Goal: Task Accomplishment & Management: Manage account settings

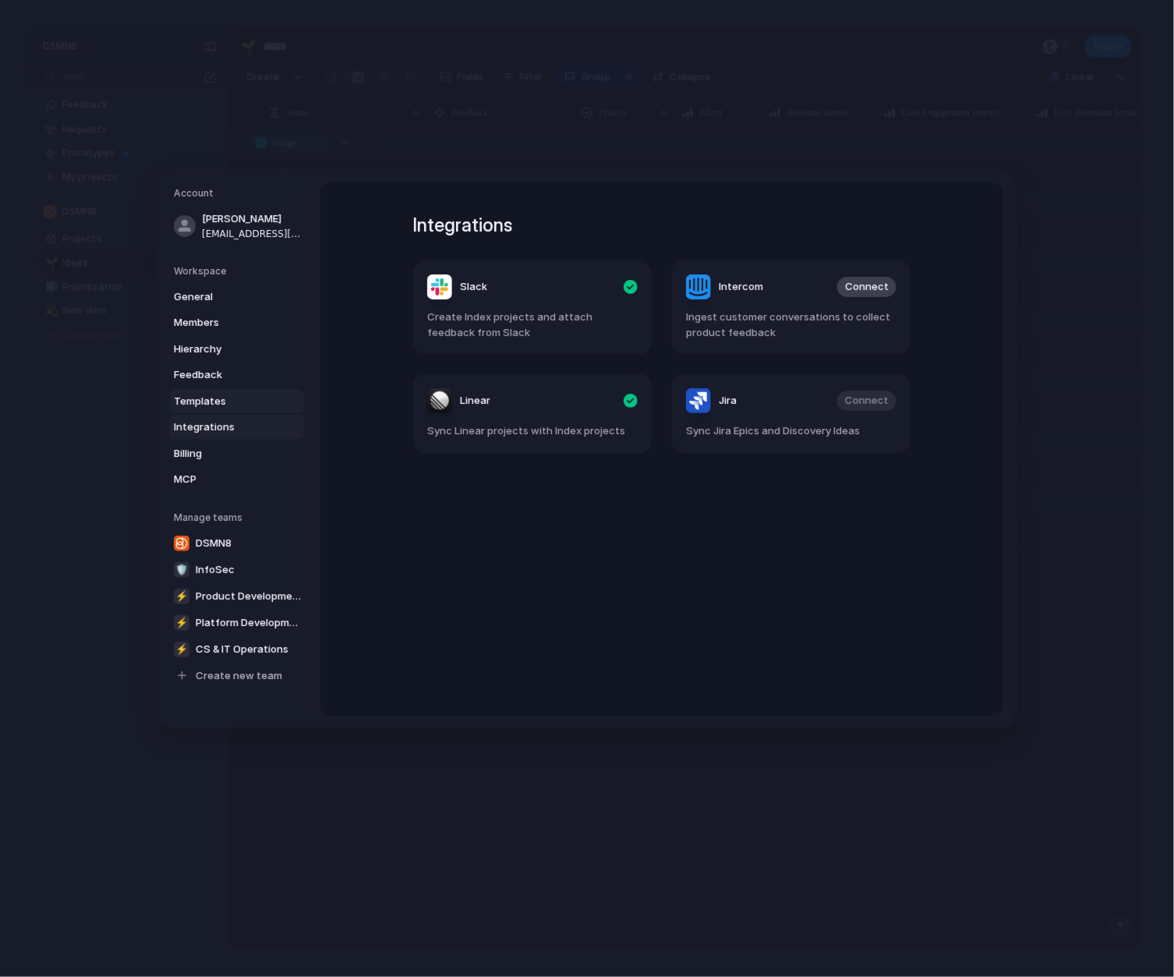
click at [193, 402] on span "Templates" at bounding box center [224, 401] width 100 height 16
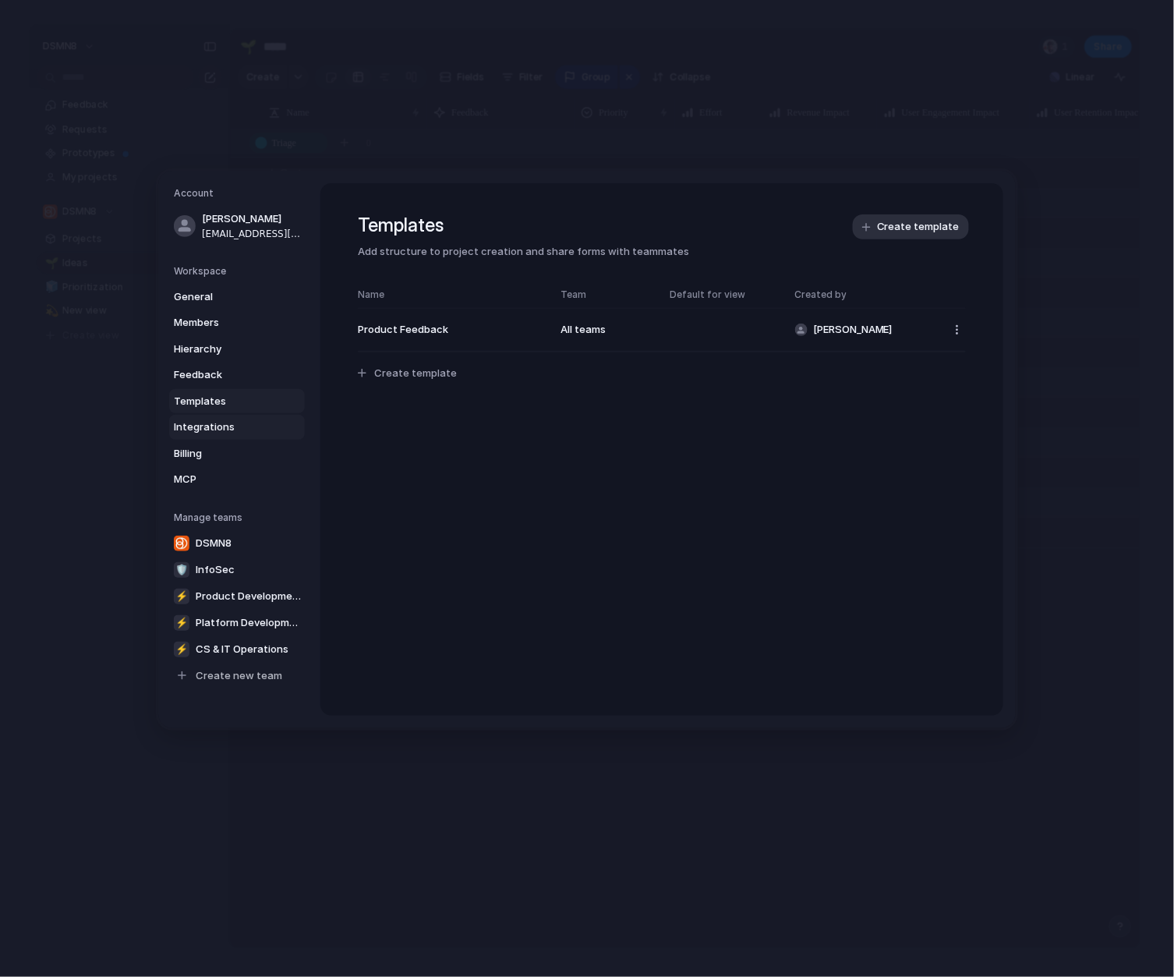
click at [199, 424] on span "Integrations" at bounding box center [224, 427] width 100 height 16
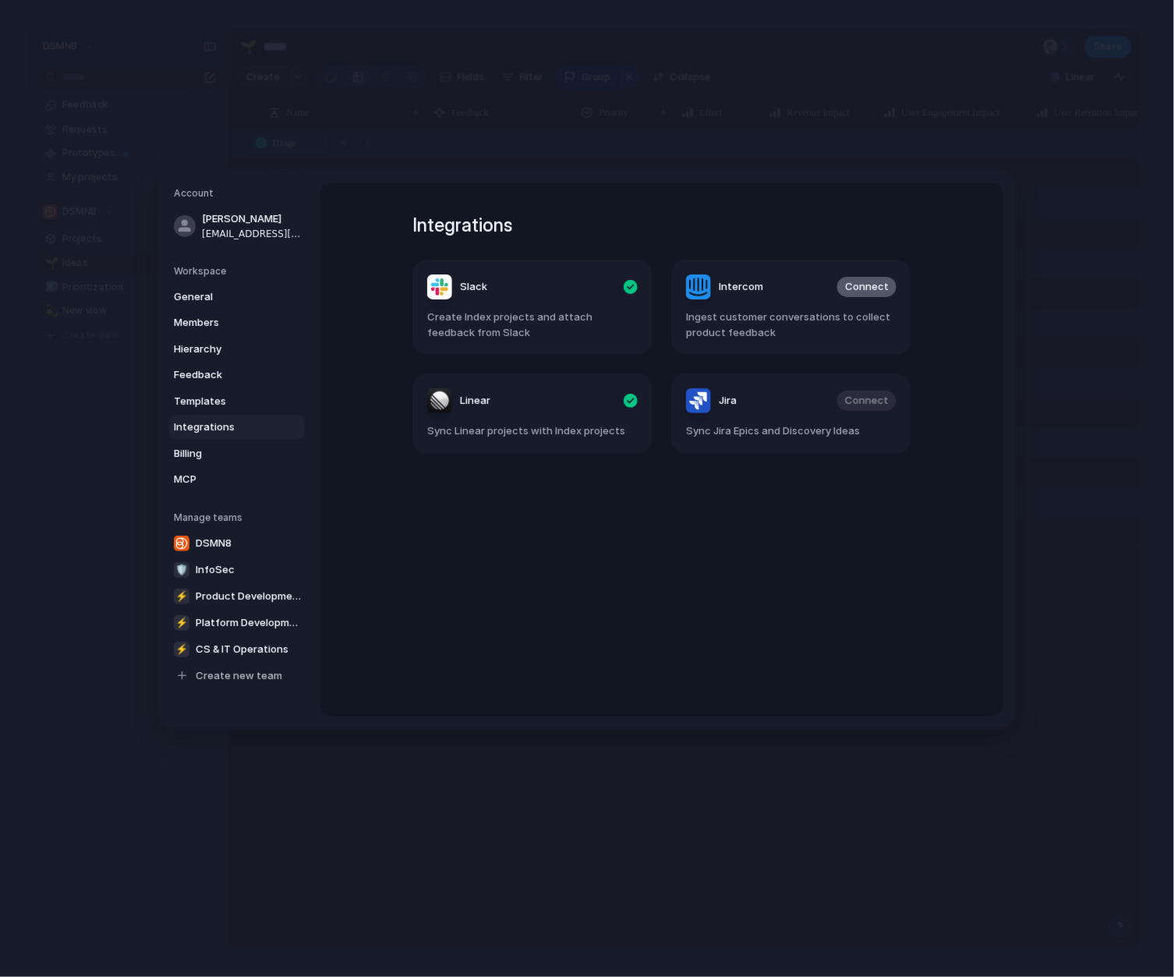
click at [870, 287] on span "Connect" at bounding box center [867, 287] width 44 height 16
click at [870, 288] on span "Connect" at bounding box center [867, 287] width 44 height 16
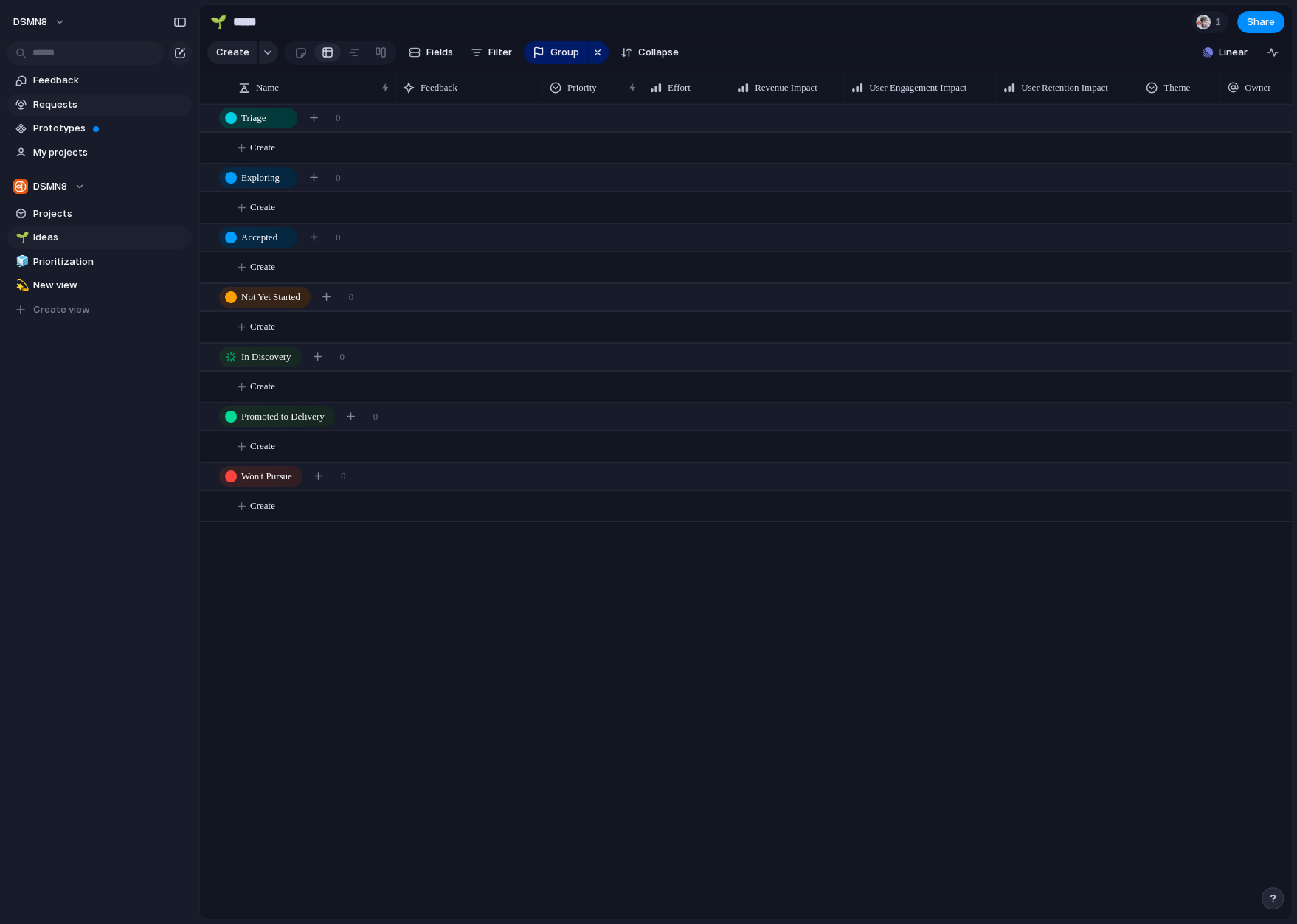
click at [69, 112] on link "Requests" at bounding box center [99, 104] width 184 height 22
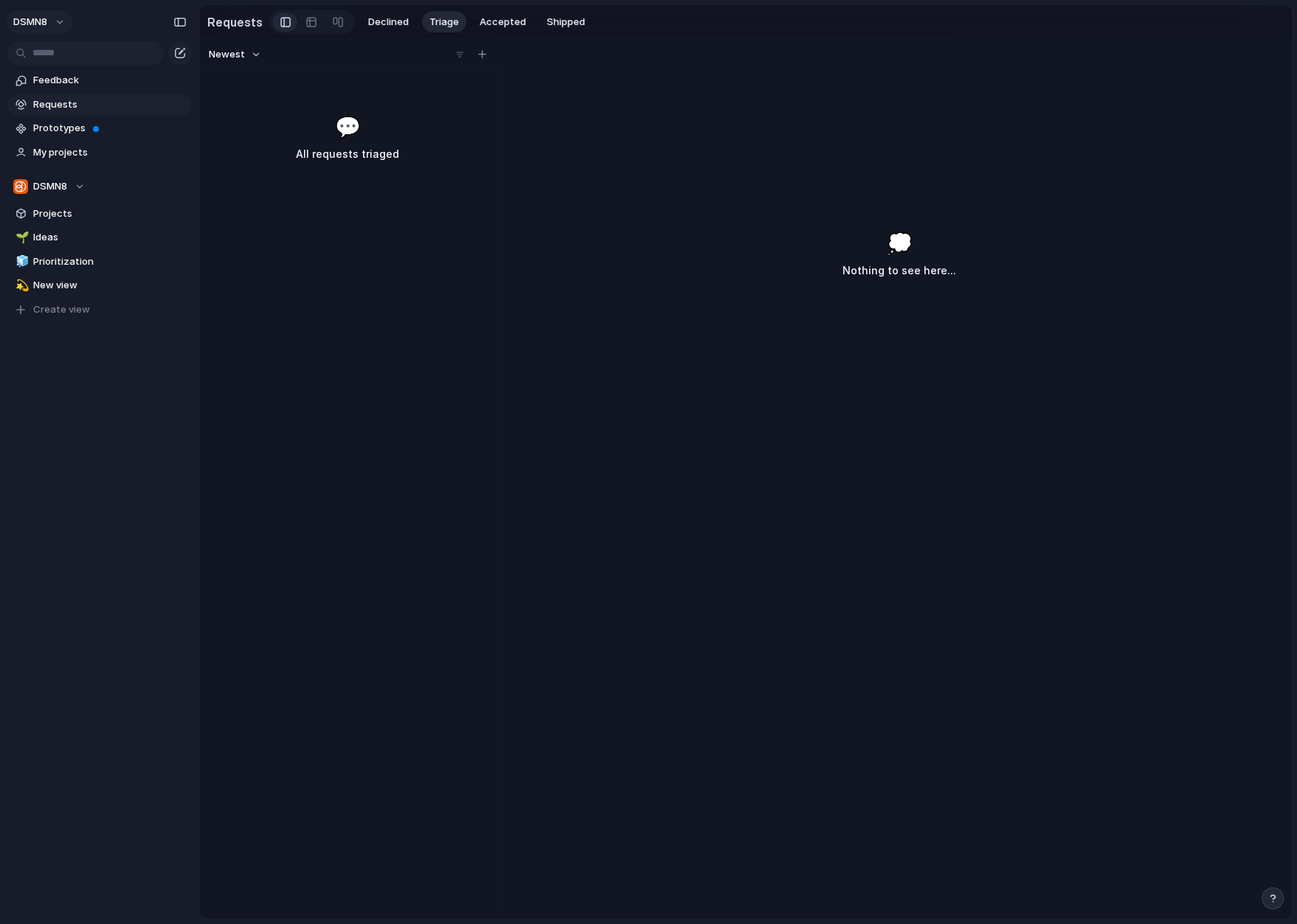
click at [61, 23] on button "DSMN8" at bounding box center [40, 22] width 66 height 24
click at [65, 56] on span "Settings" at bounding box center [54, 56] width 41 height 15
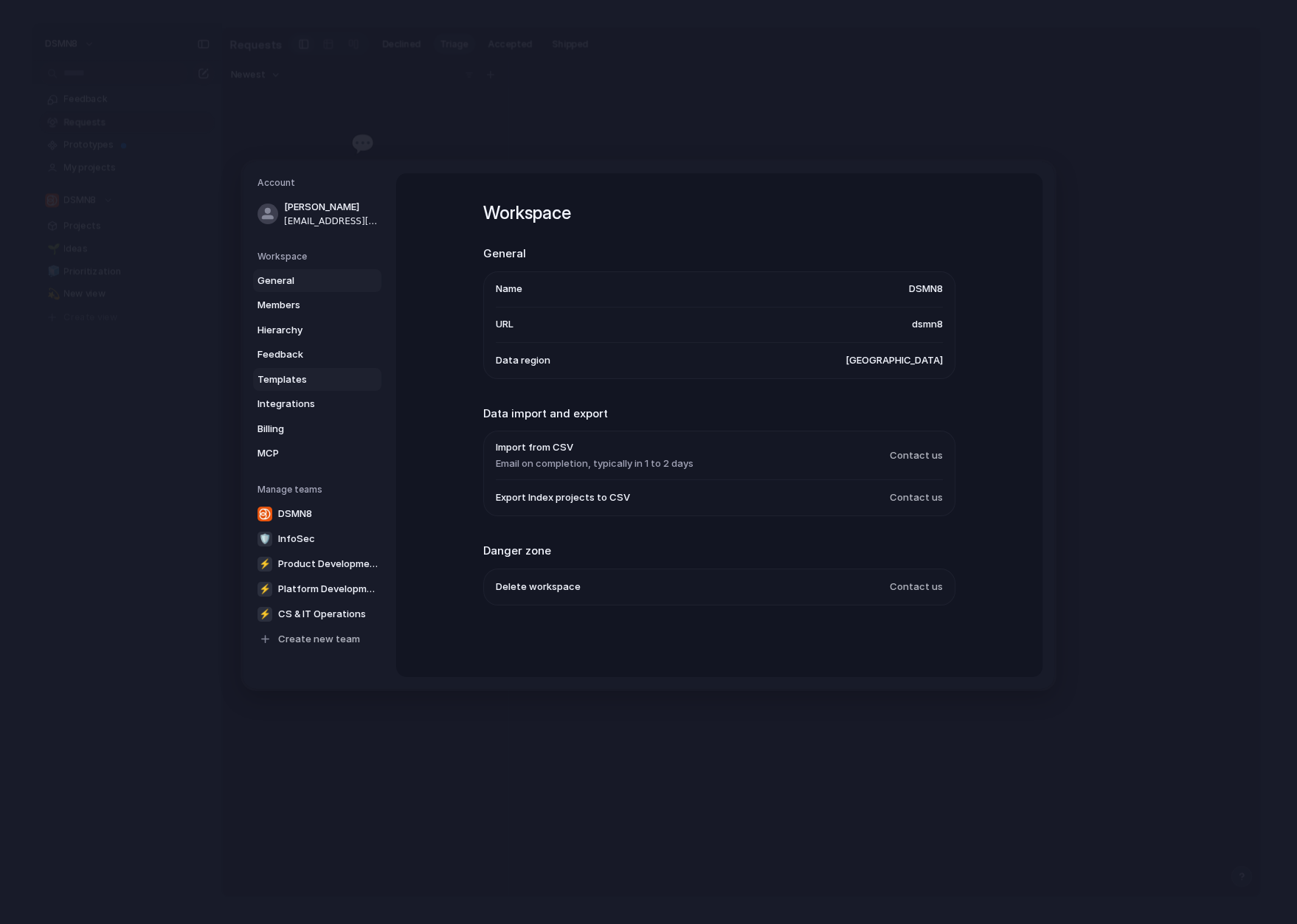
click at [289, 375] on span "Templates" at bounding box center [305, 379] width 95 height 15
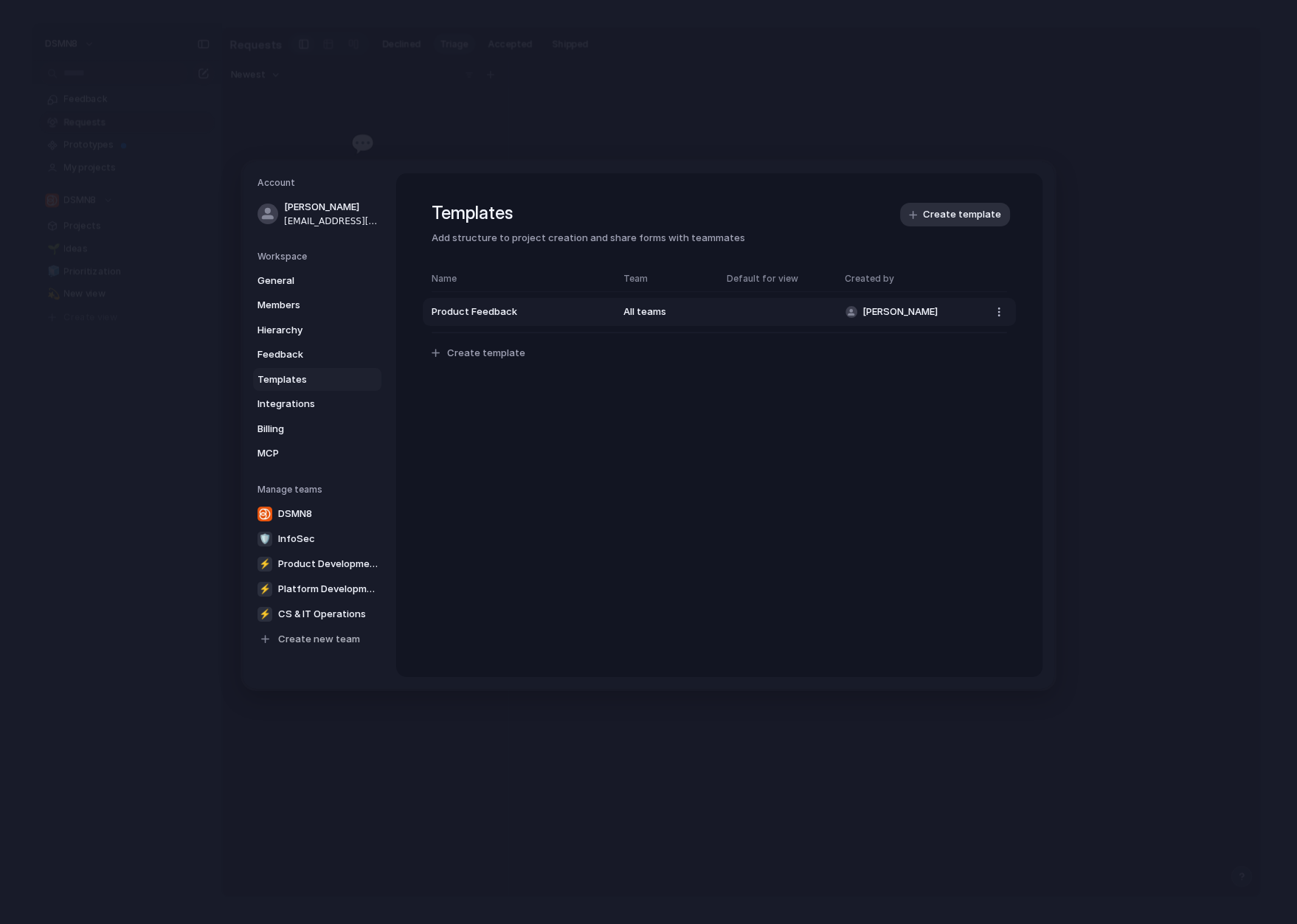
click at [537, 314] on span "Product Feedback" at bounding box center [519, 312] width 177 height 15
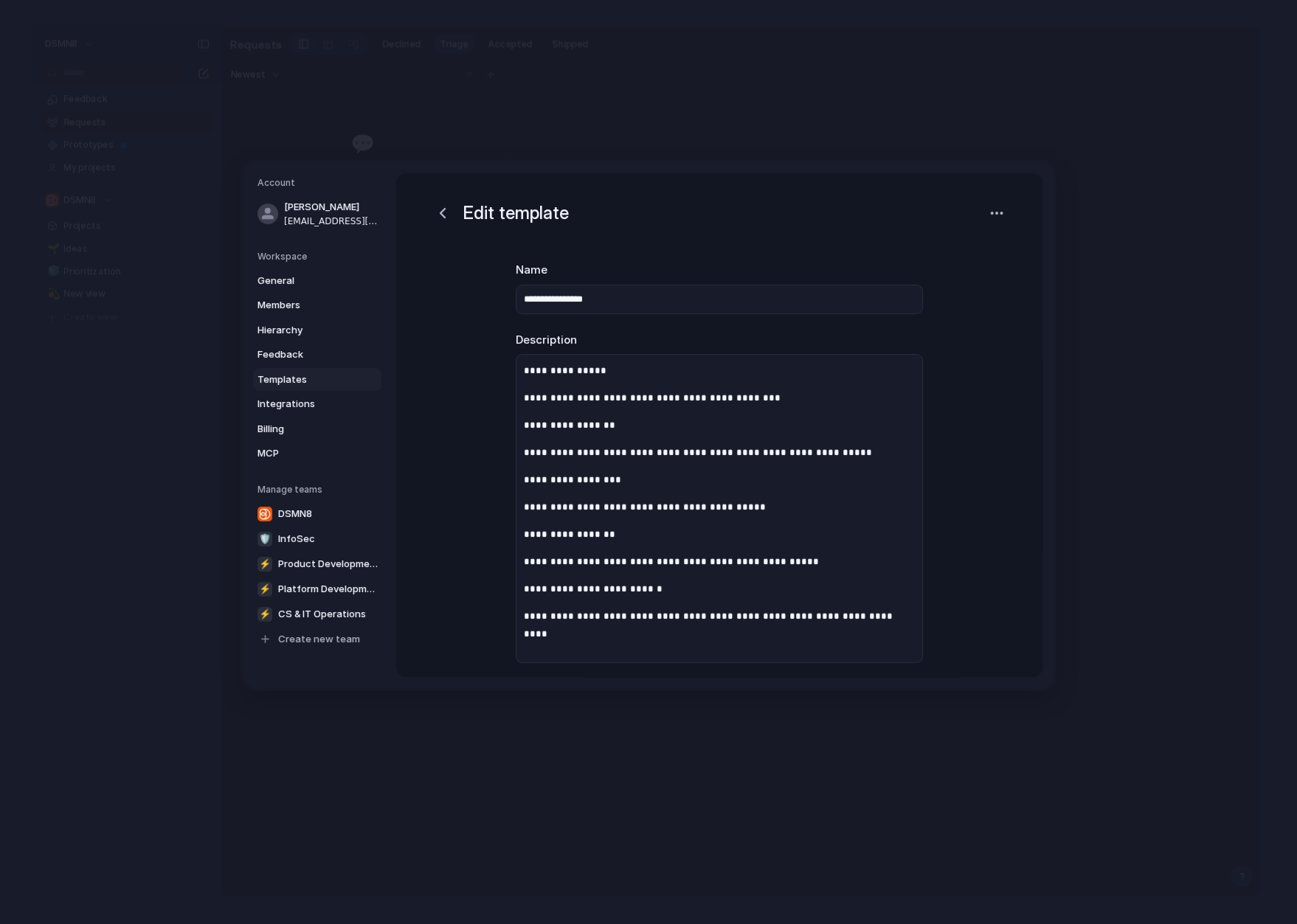
click at [955, 324] on div "**********" at bounding box center [719, 570] width 646 height 795
click at [466, 412] on div "**********" at bounding box center [719, 570] width 646 height 795
click at [443, 211] on div "button" at bounding box center [442, 213] width 18 height 18
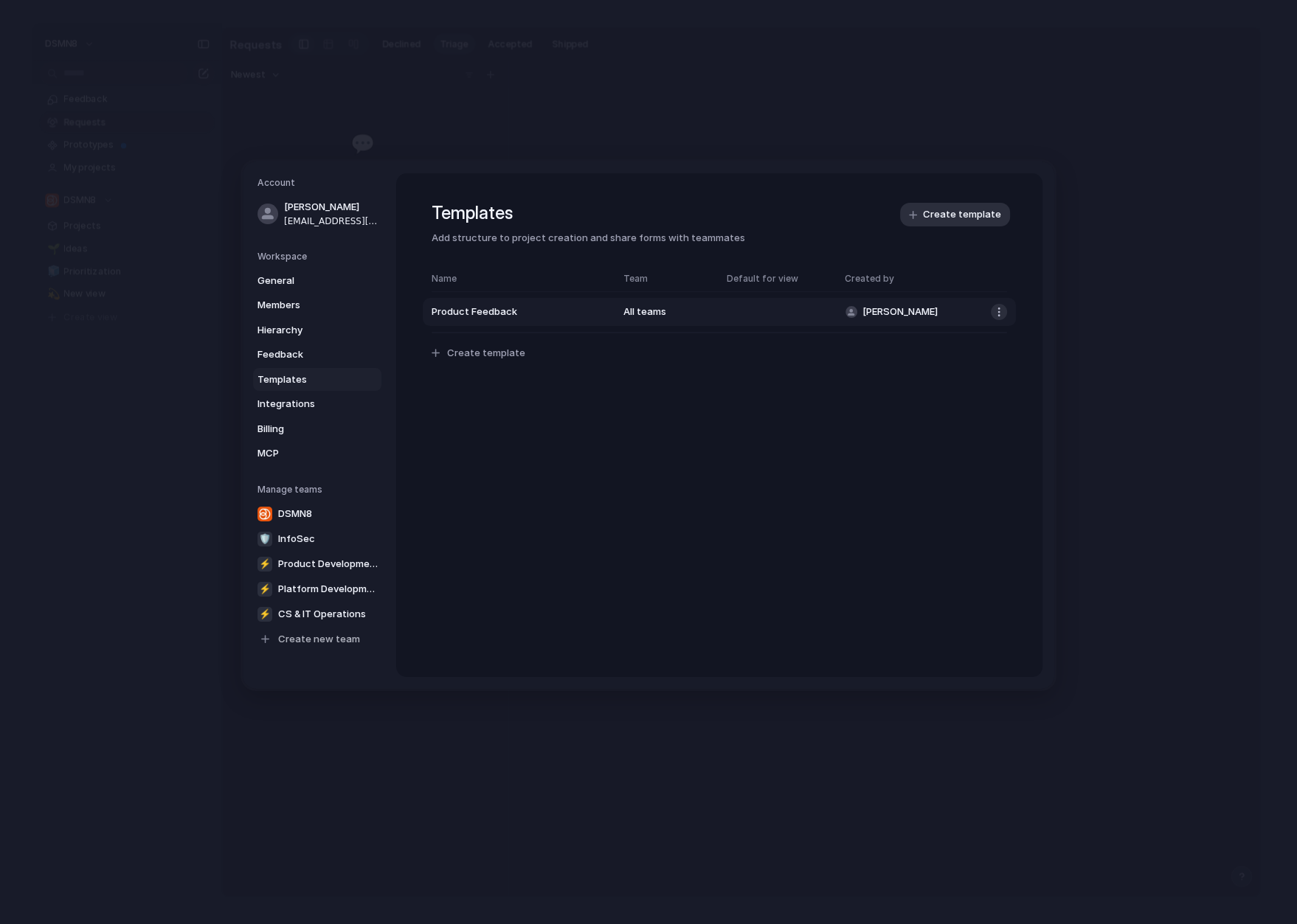
click at [1013, 313] on div "Templates Add structure to project creation and share forms with teammates Crea…" at bounding box center [719, 303] width 646 height 259
click at [999, 312] on button "button" at bounding box center [998, 311] width 16 height 16
click at [958, 430] on div "Delete template" at bounding box center [648, 462] width 1297 height 924
click at [1000, 309] on button "button" at bounding box center [998, 311] width 16 height 16
click at [532, 316] on div "Delete template" at bounding box center [648, 462] width 1297 height 924
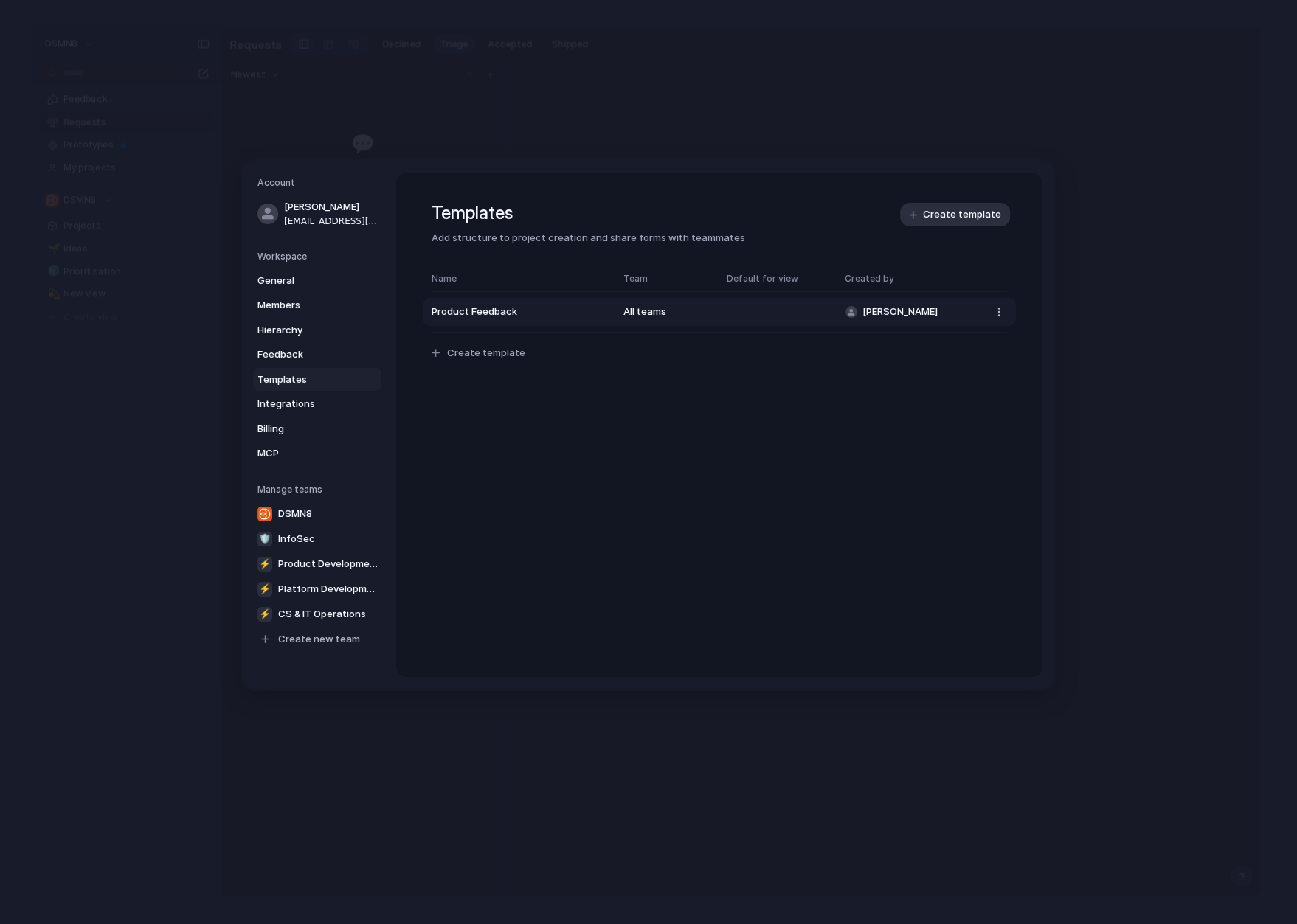
click at [517, 313] on span "Product Feedback" at bounding box center [519, 312] width 177 height 15
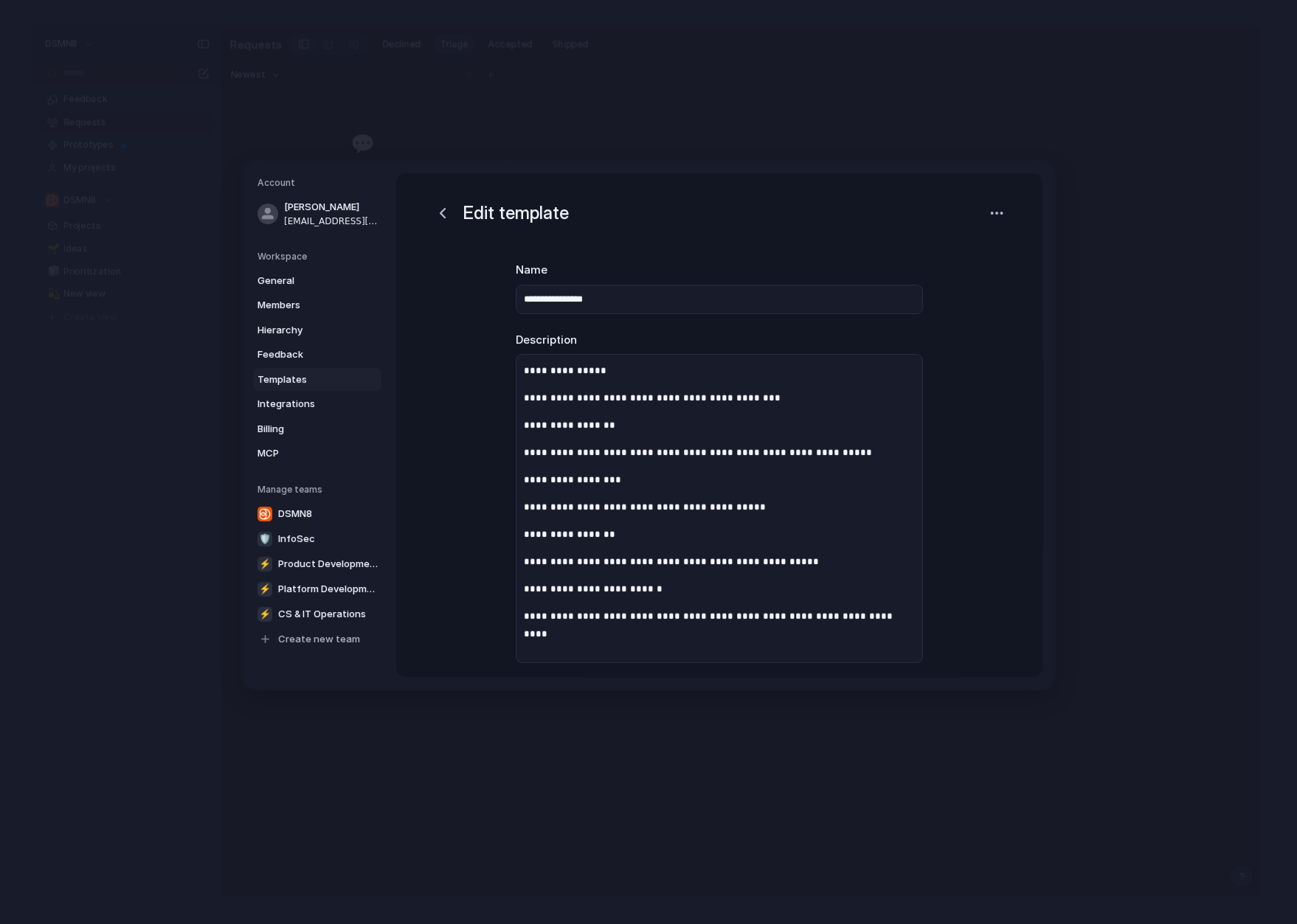
scroll to position [291, 0]
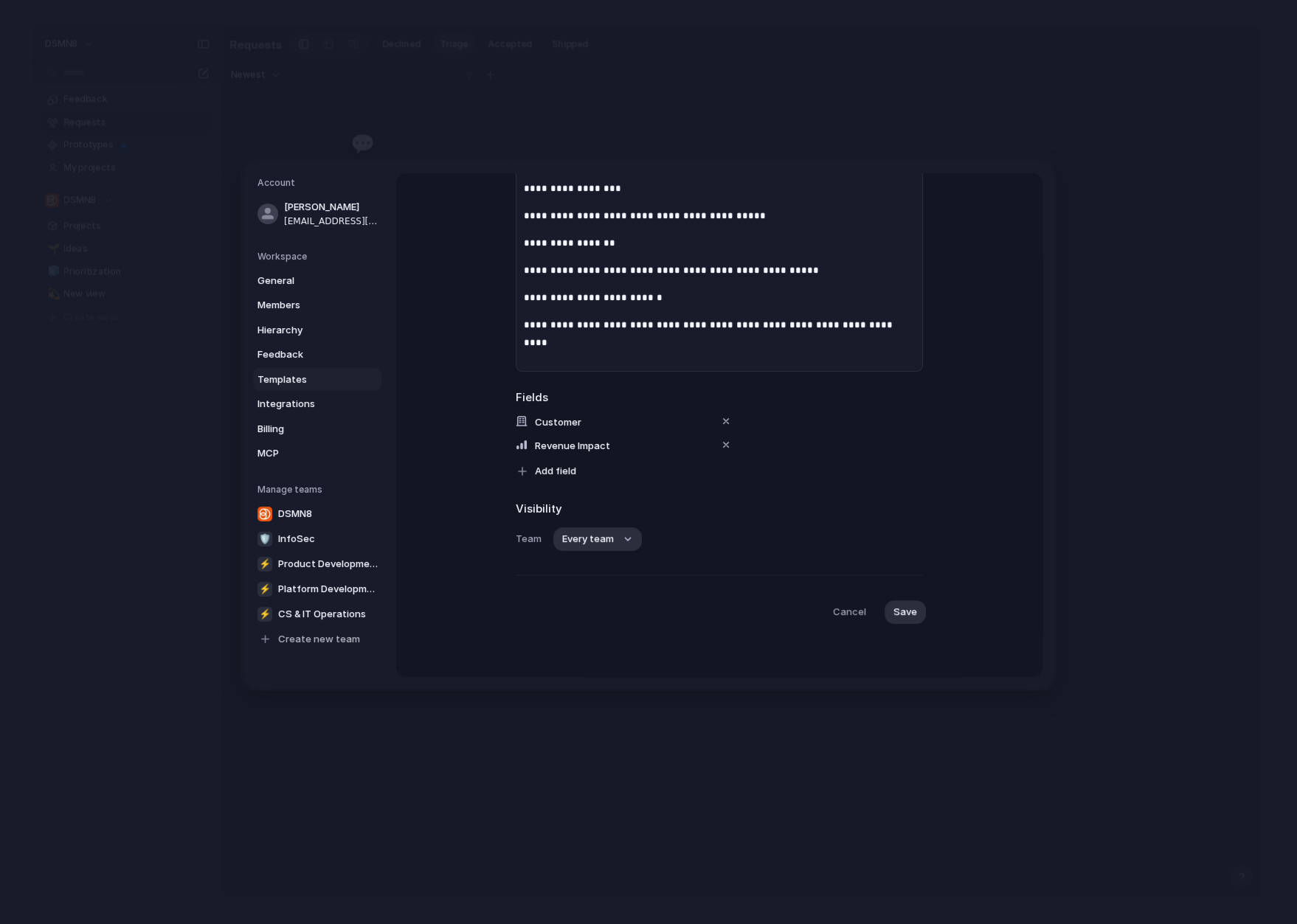
click at [249, 263] on nav "Account James jk@dsmn8.com Workspace General Members Hierarchy Feedback Templat…" at bounding box center [319, 425] width 153 height 527
click at [289, 399] on span "Integrations" at bounding box center [305, 404] width 95 height 15
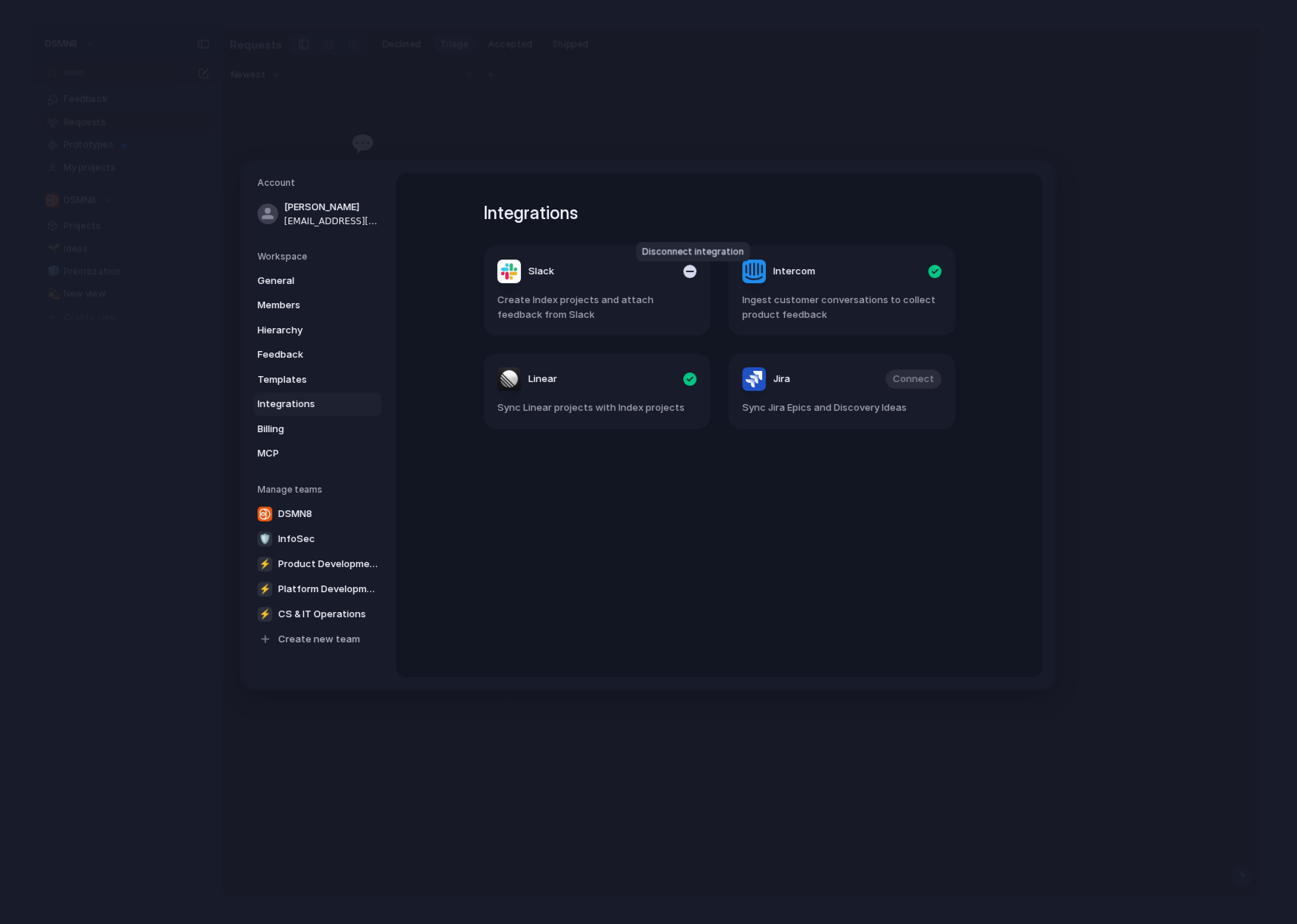
click at [692, 271] on div "button" at bounding box center [690, 271] width 13 height 13
click at [668, 275] on span "Connect" at bounding box center [668, 271] width 42 height 15
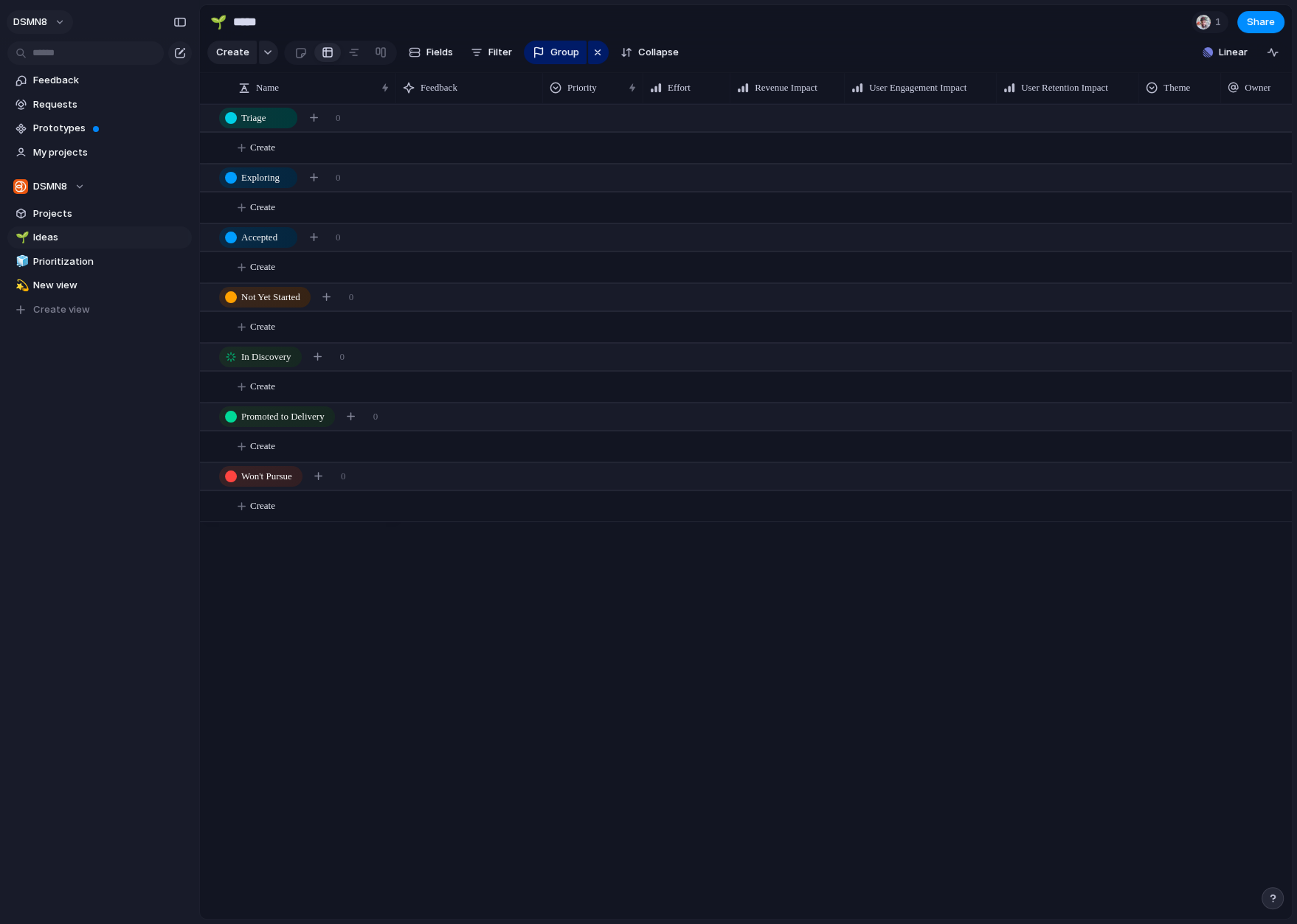
click at [61, 29] on button "DSMN8" at bounding box center [40, 22] width 66 height 24
click at [64, 61] on span "Settings" at bounding box center [54, 56] width 41 height 15
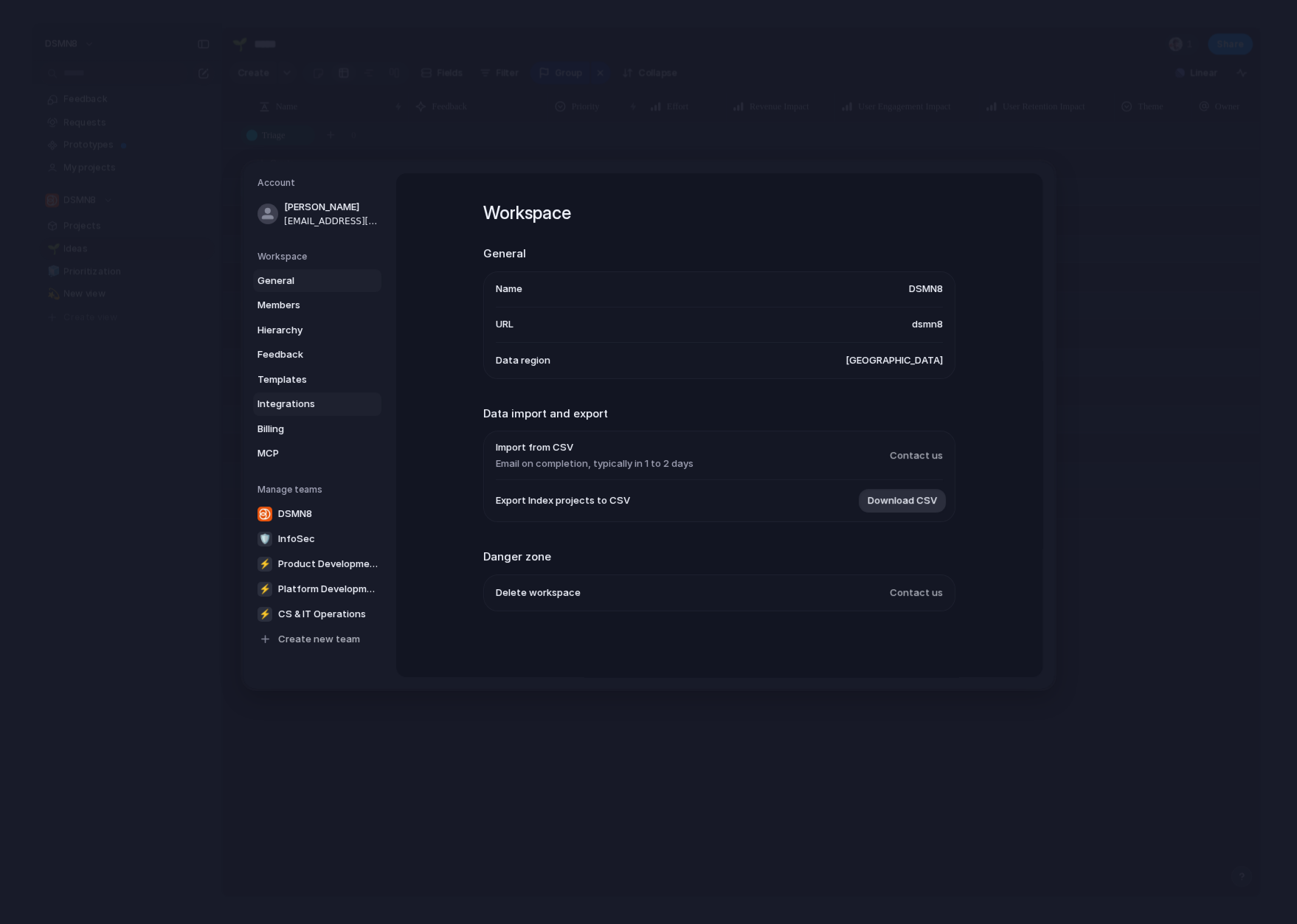
click at [278, 403] on span "Integrations" at bounding box center [305, 404] width 95 height 15
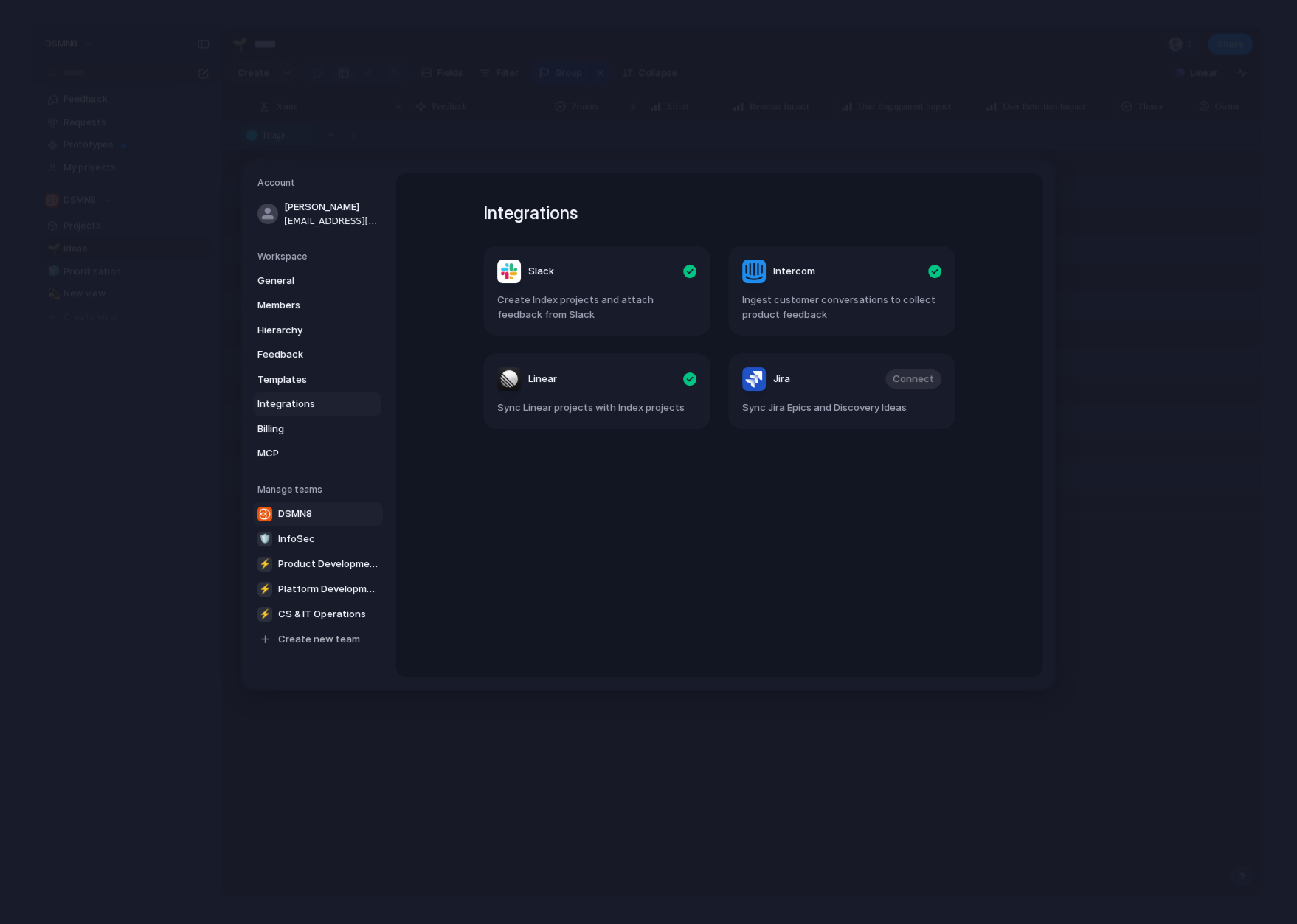
click at [302, 507] on span "DSMN8" at bounding box center [295, 514] width 34 height 15
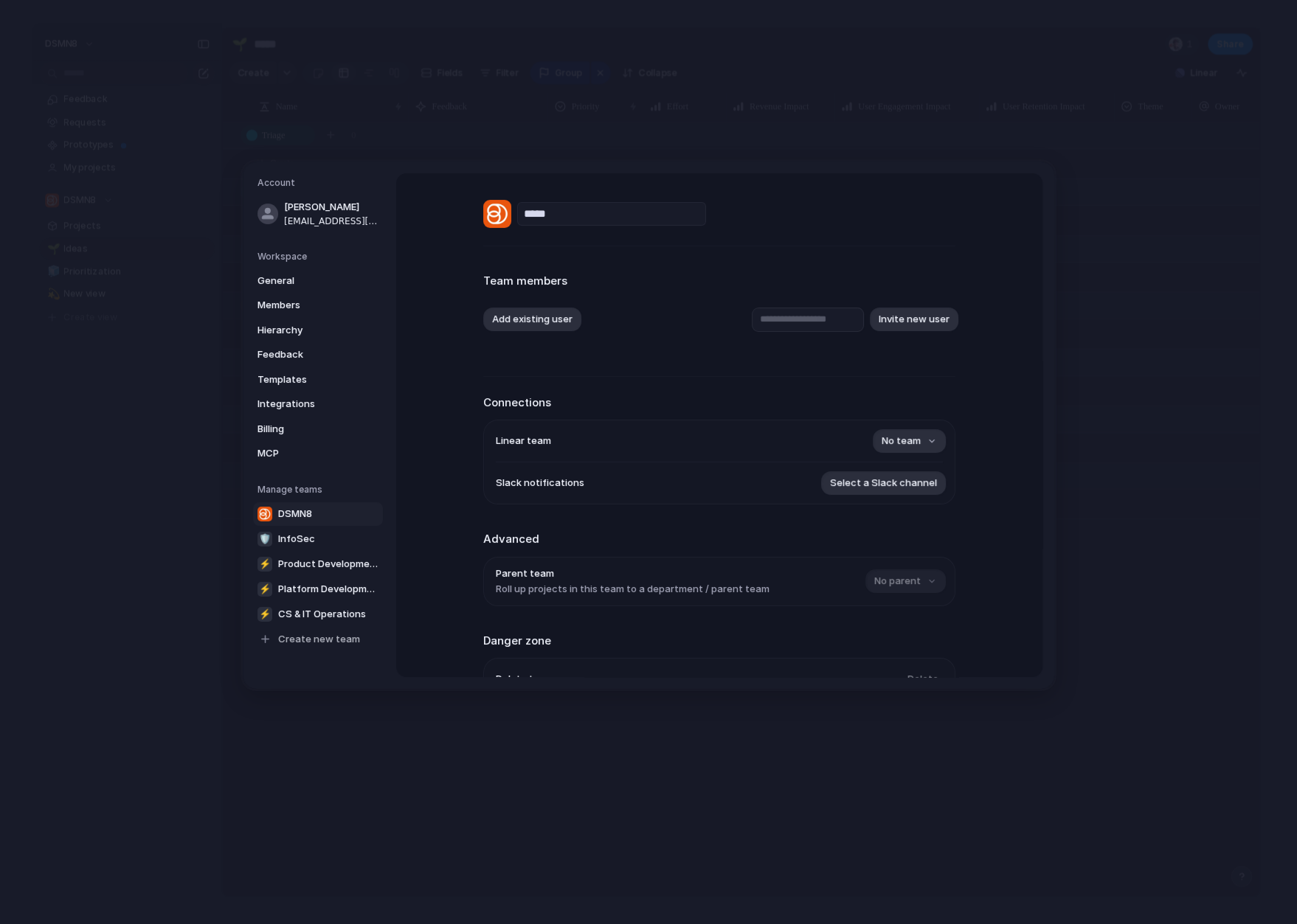
click at [944, 447] on ul "Linear team No team Slack notifications Select a Slack channel" at bounding box center [719, 462] width 472 height 85
click at [935, 444] on button "No team" at bounding box center [908, 441] width 73 height 24
click at [981, 476] on div "⚡ JIRA Support 🛡 InfoSec ⚡ Product Development ⚡ Platform Development ⚡ CS & IT…" at bounding box center [648, 462] width 1297 height 924
click at [897, 485] on span "Select a Slack channel" at bounding box center [883, 483] width 107 height 15
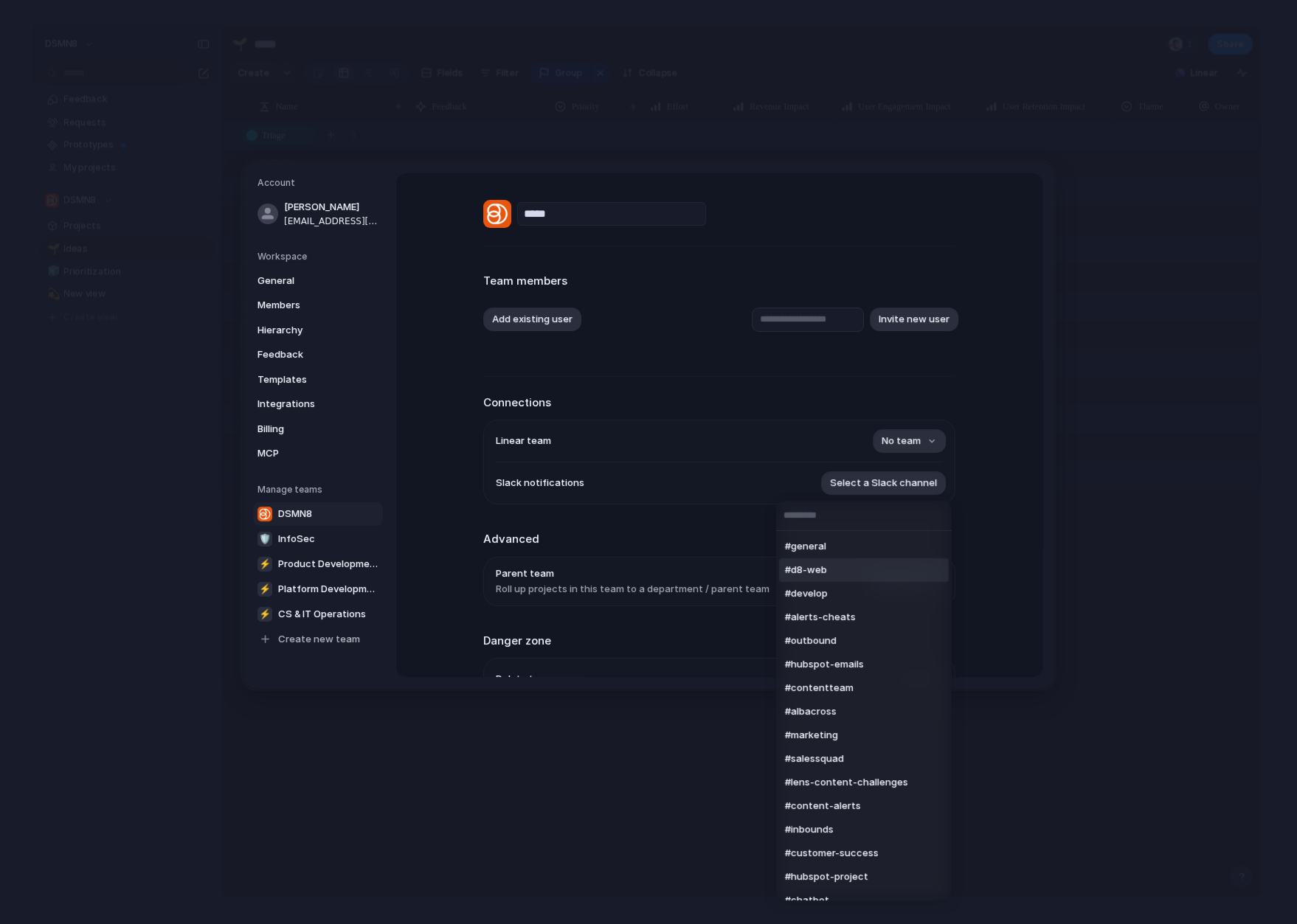
scroll to position [1, 0]
click at [992, 516] on div "#general #d8-web #develop #alerts-cheats #outbound #hubspot-emails #contentteam…" at bounding box center [648, 462] width 1297 height 924
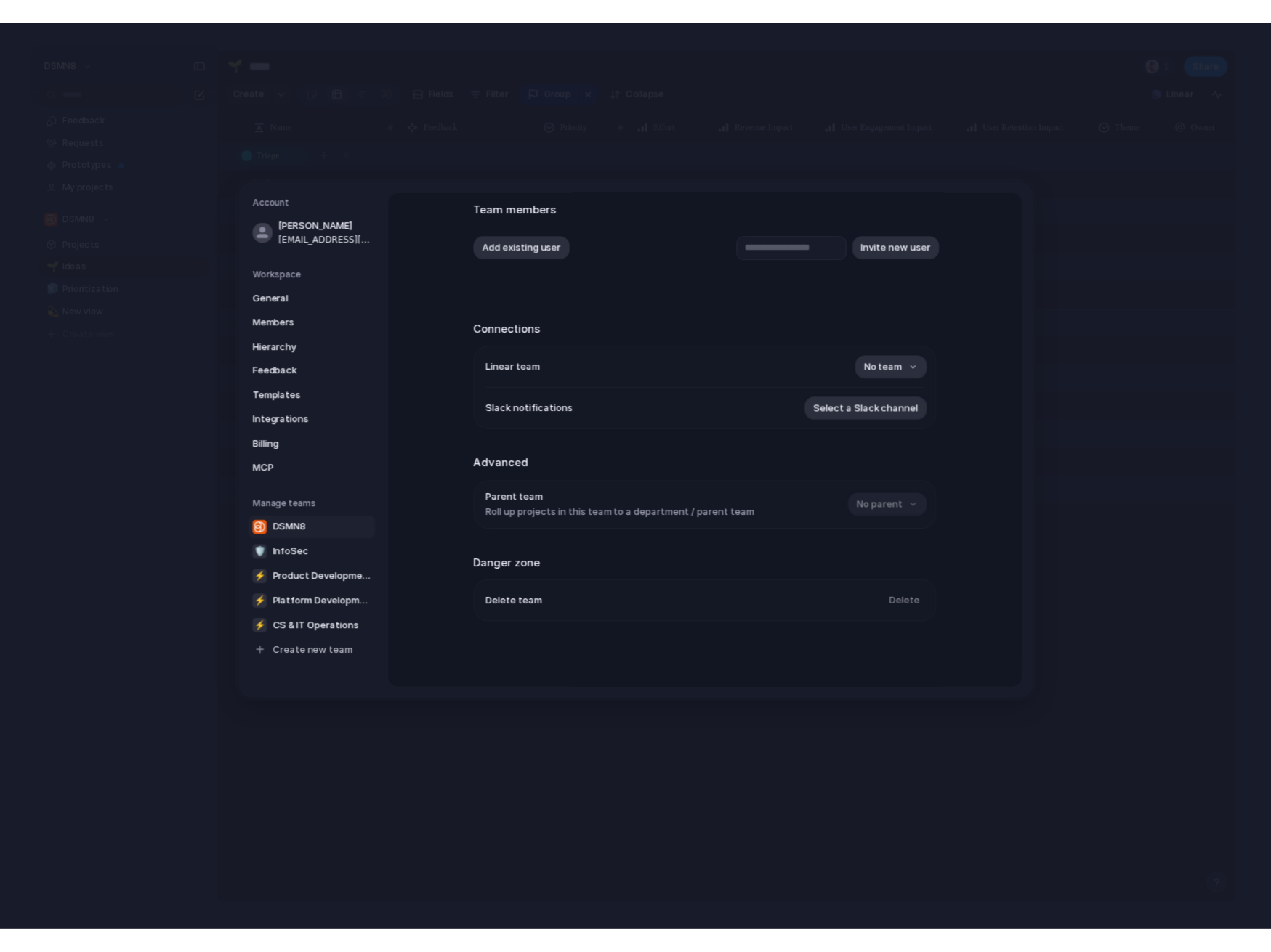
scroll to position [88, 0]
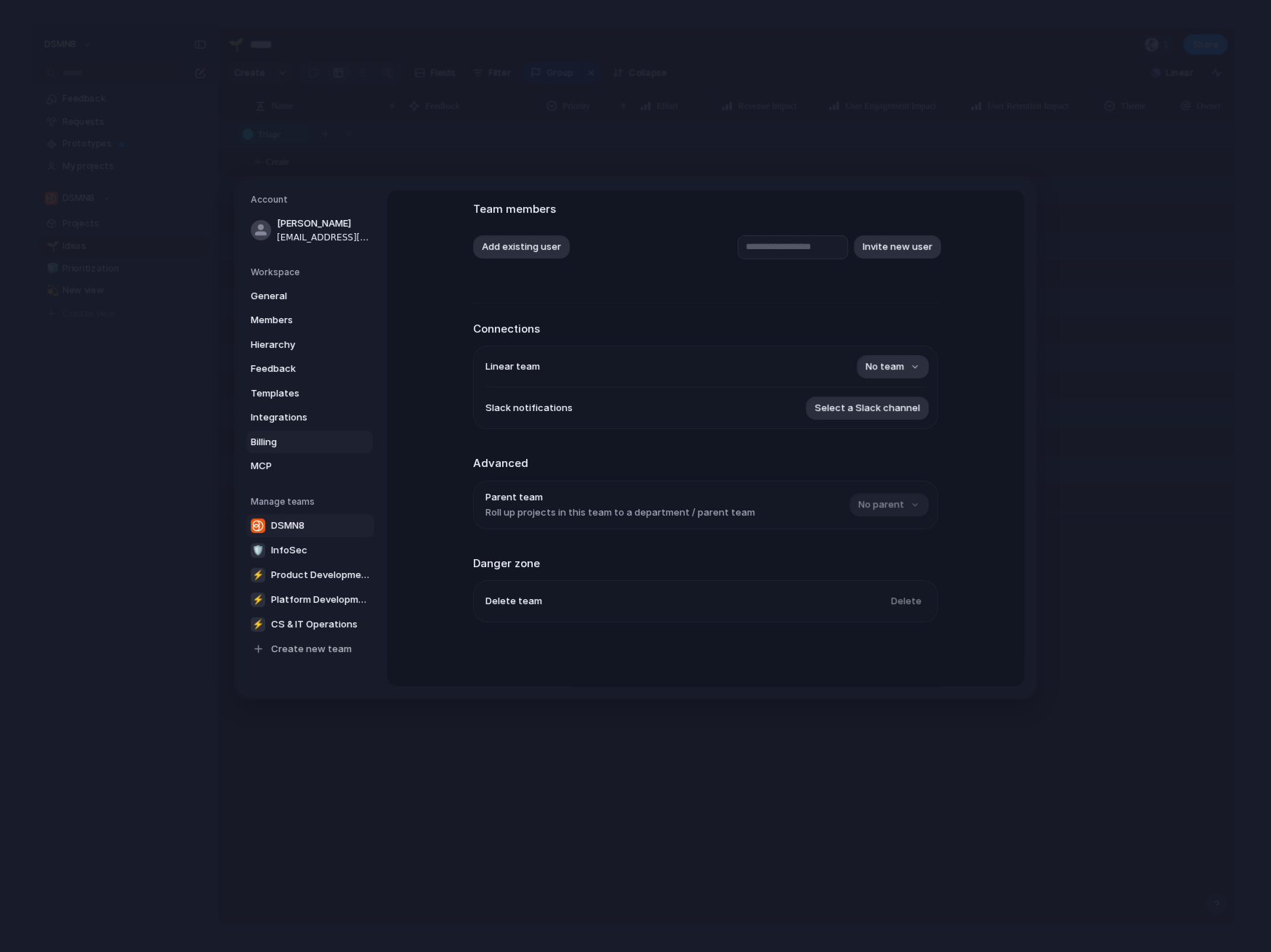
click at [263, 442] on span "Billing" at bounding box center [297, 442] width 93 height 15
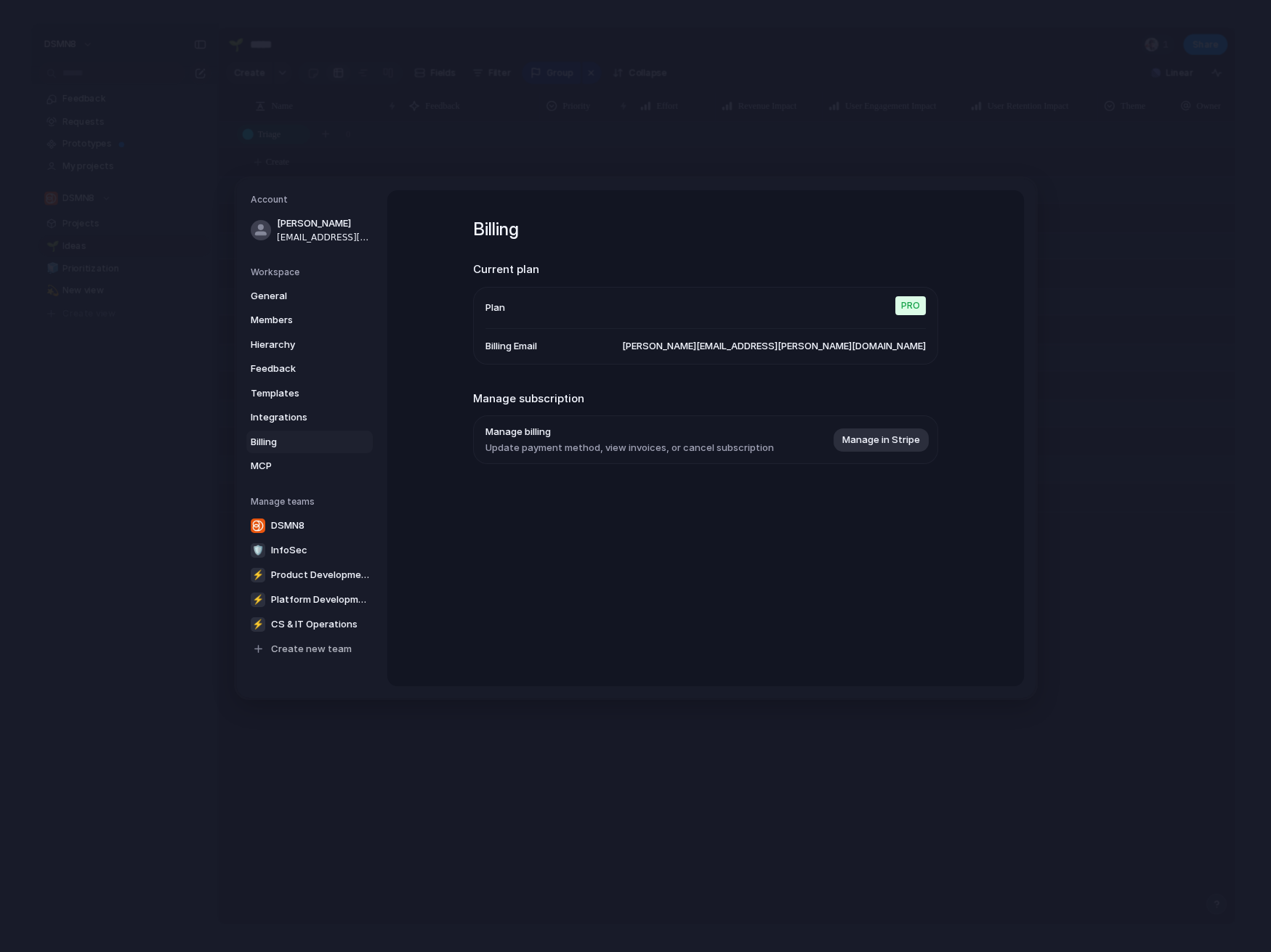
click at [797, 315] on li "Plan Pro" at bounding box center [705, 307] width 440 height 41
click at [513, 308] on li "Plan Pro" at bounding box center [705, 307] width 440 height 41
drag, startPoint x: 506, startPoint y: 309, endPoint x: 780, endPoint y: 401, distance: 289.0
click at [506, 309] on li "Plan Pro" at bounding box center [705, 307] width 440 height 41
drag, startPoint x: 624, startPoint y: 437, endPoint x: 741, endPoint y: 370, distance: 134.8
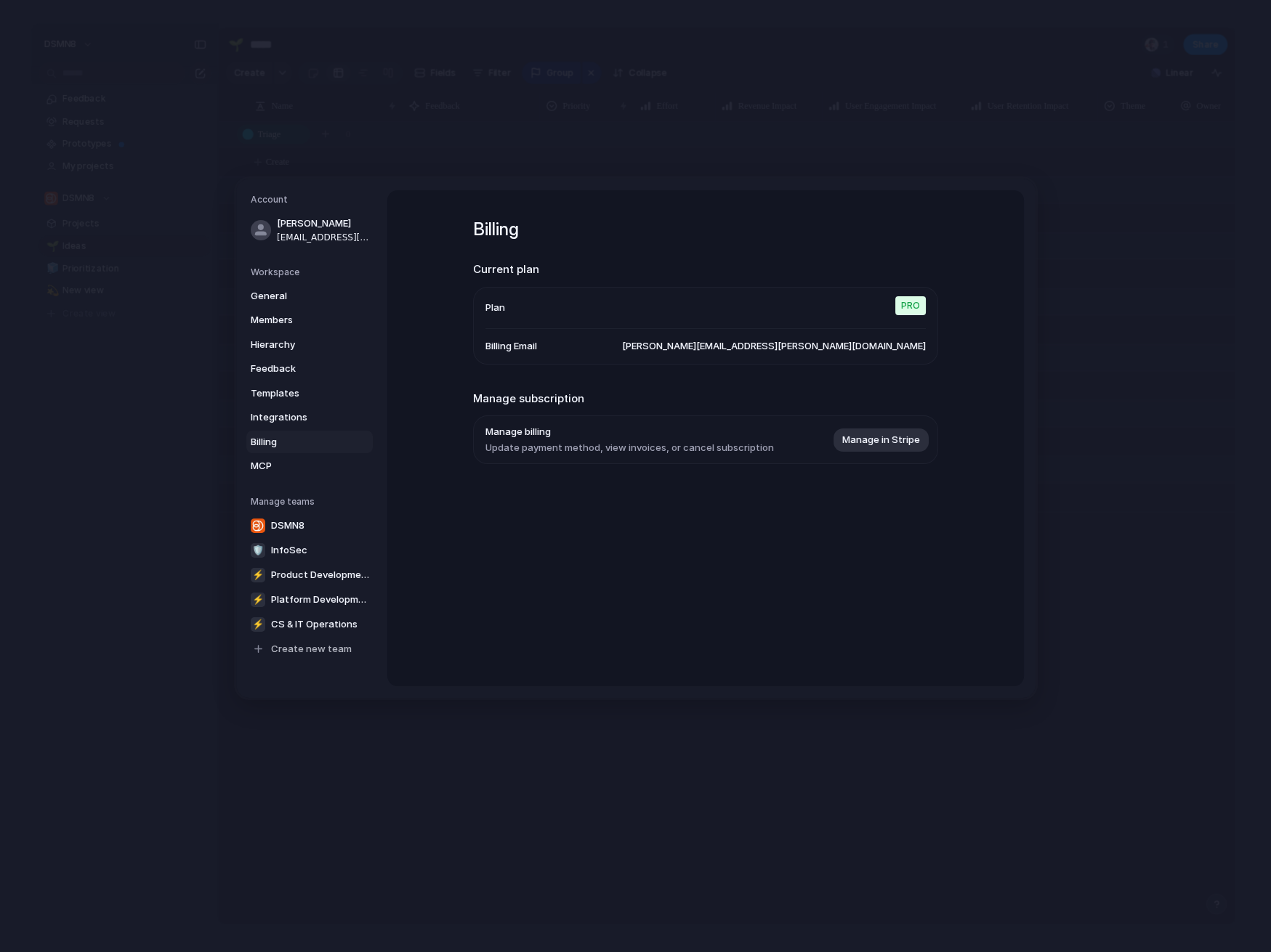
click at [624, 437] on span "Manage billing" at bounding box center [630, 432] width 289 height 15
click at [289, 390] on span "Templates" at bounding box center [297, 393] width 93 height 15
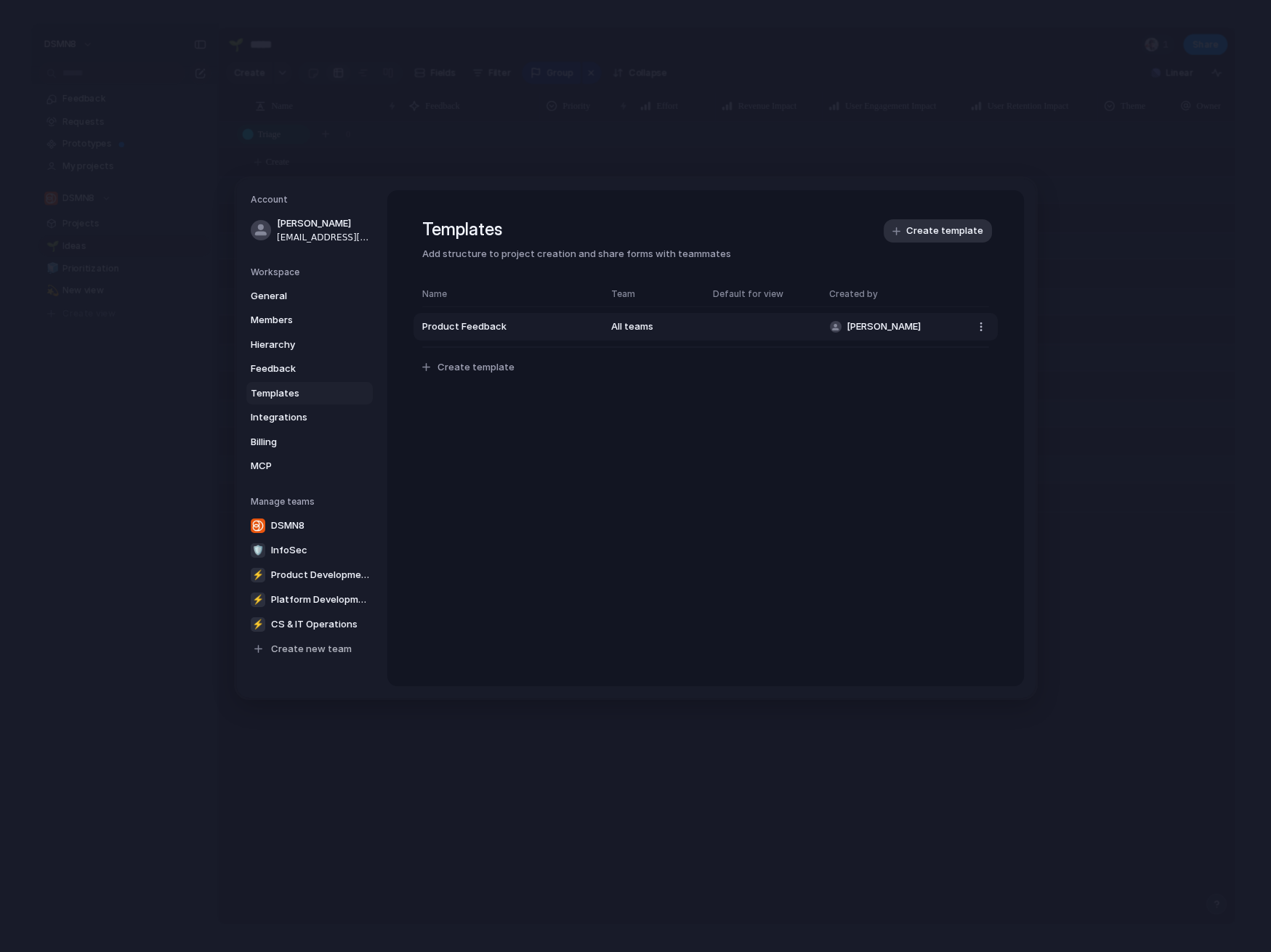
click at [499, 332] on span "Product Feedback" at bounding box center [509, 327] width 174 height 15
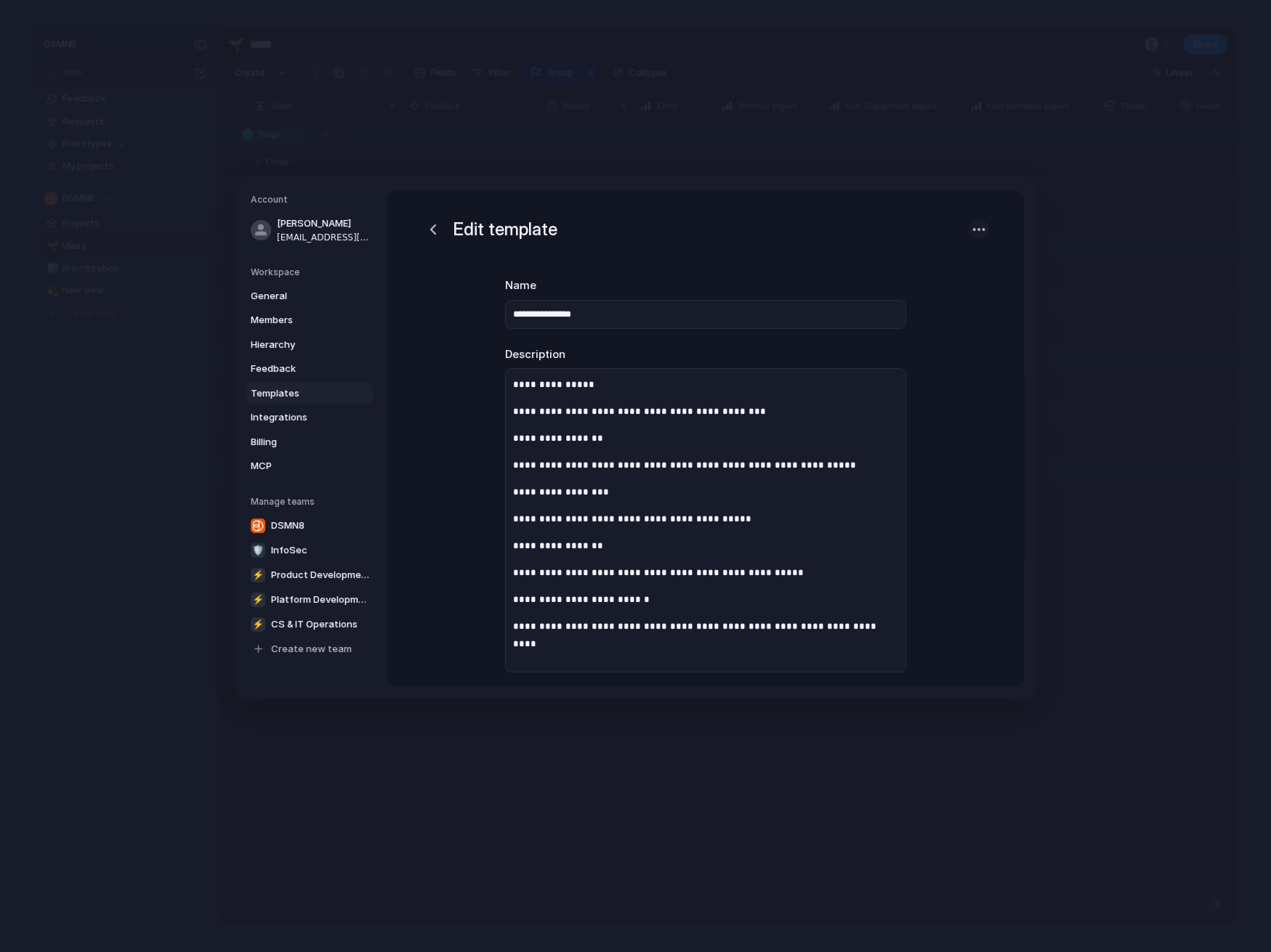
click at [977, 231] on div "button" at bounding box center [978, 229] width 16 height 16
click at [983, 343] on div "Delete template" at bounding box center [636, 476] width 1271 height 952
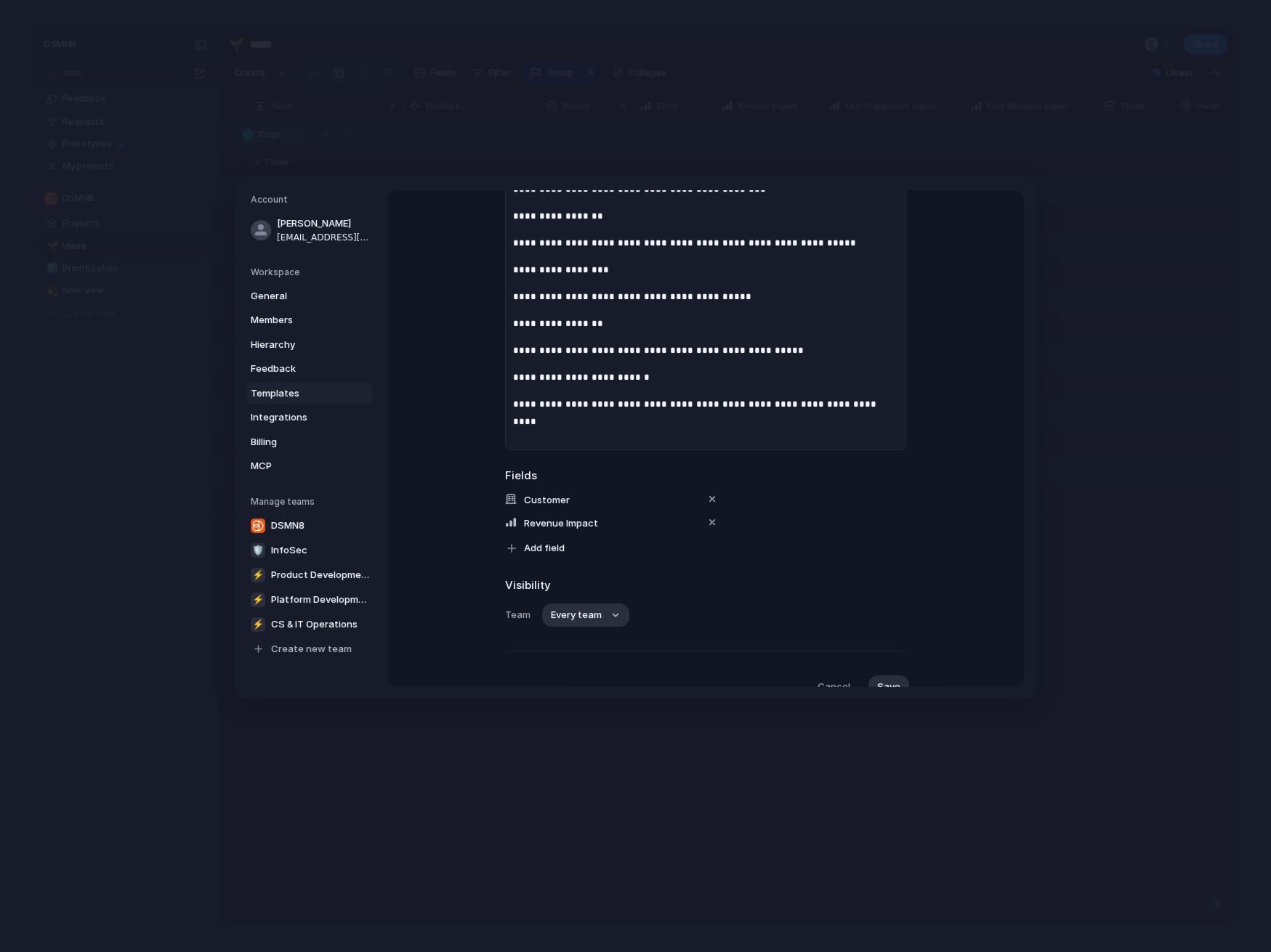
scroll to position [287, 0]
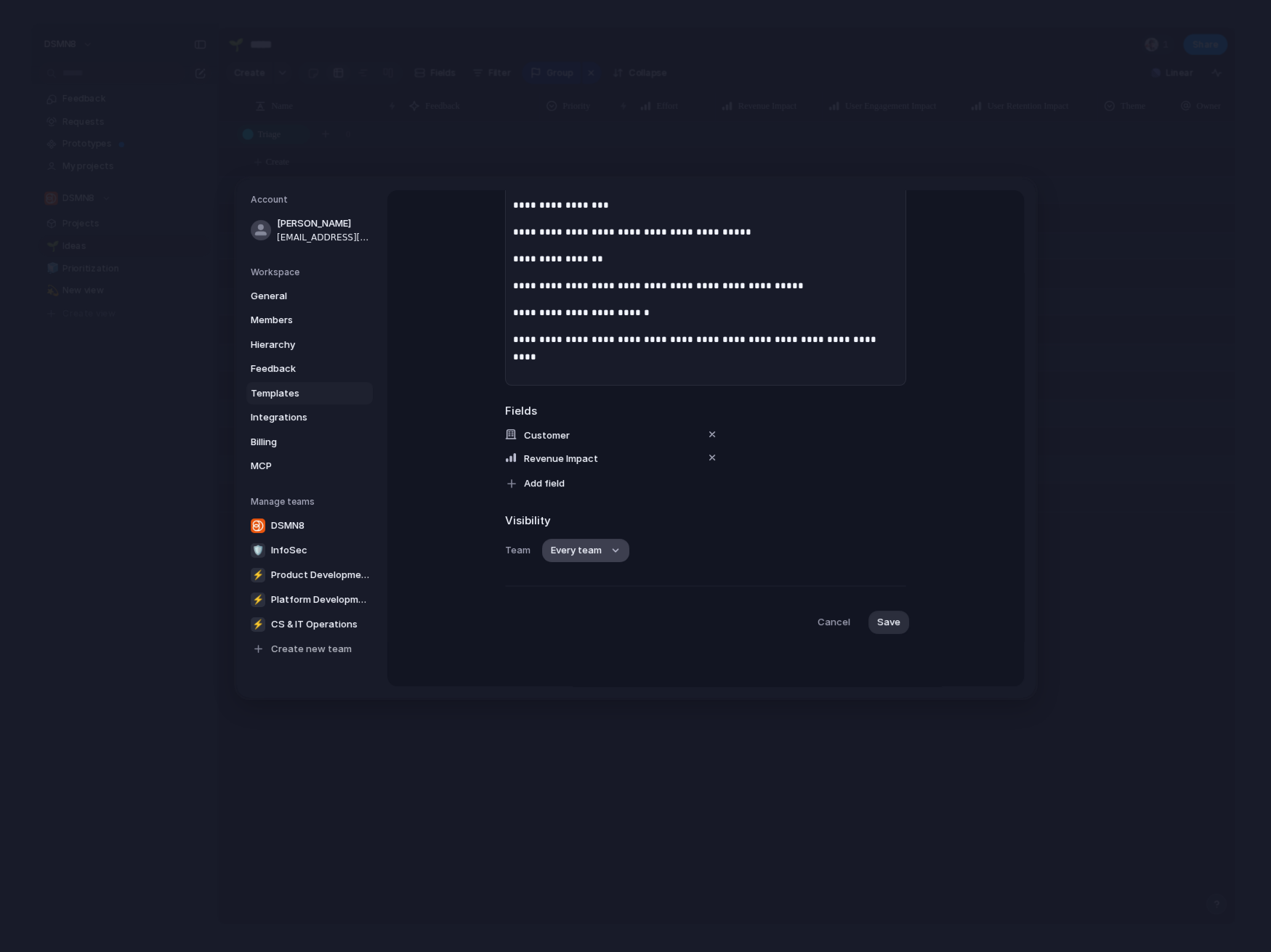
click at [622, 551] on button "Every team" at bounding box center [586, 550] width 88 height 23
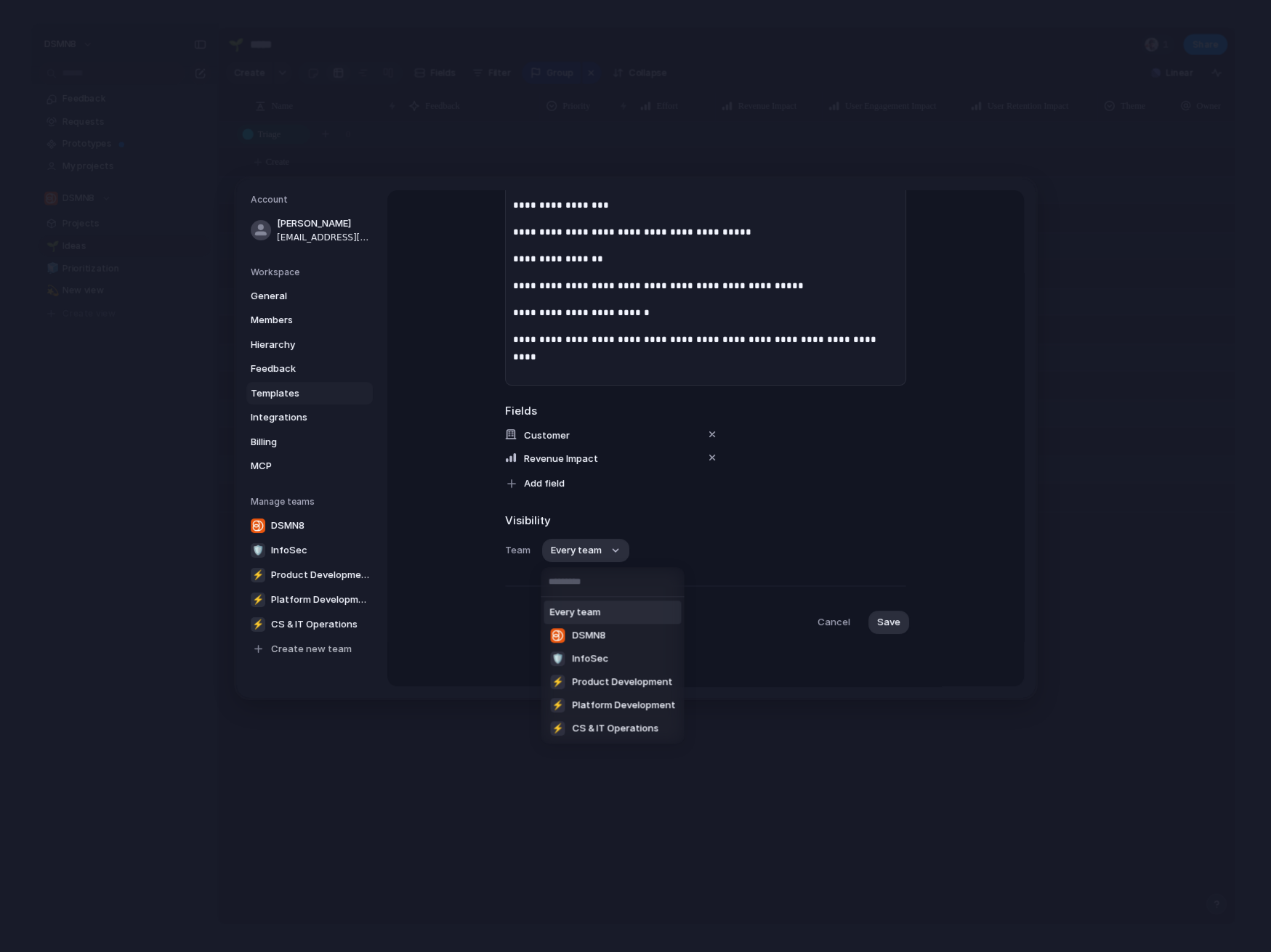
click at [731, 549] on div "Every team DSMN8 🛡 InfoSec ⚡ Product Development ⚡ Platform Development ⚡ CS & …" at bounding box center [636, 476] width 1271 height 952
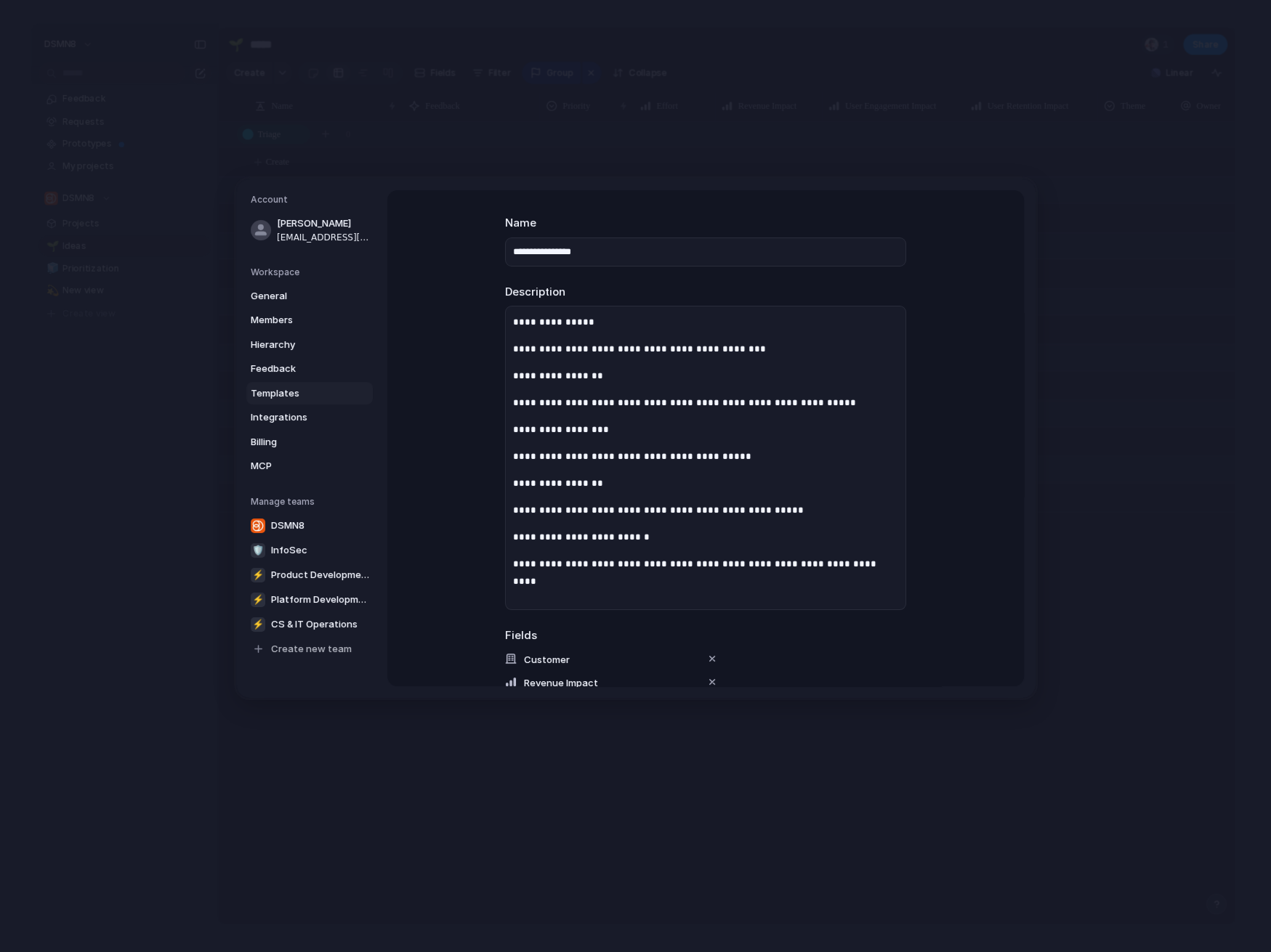
scroll to position [61, 0]
click at [269, 295] on span "General" at bounding box center [297, 296] width 93 height 15
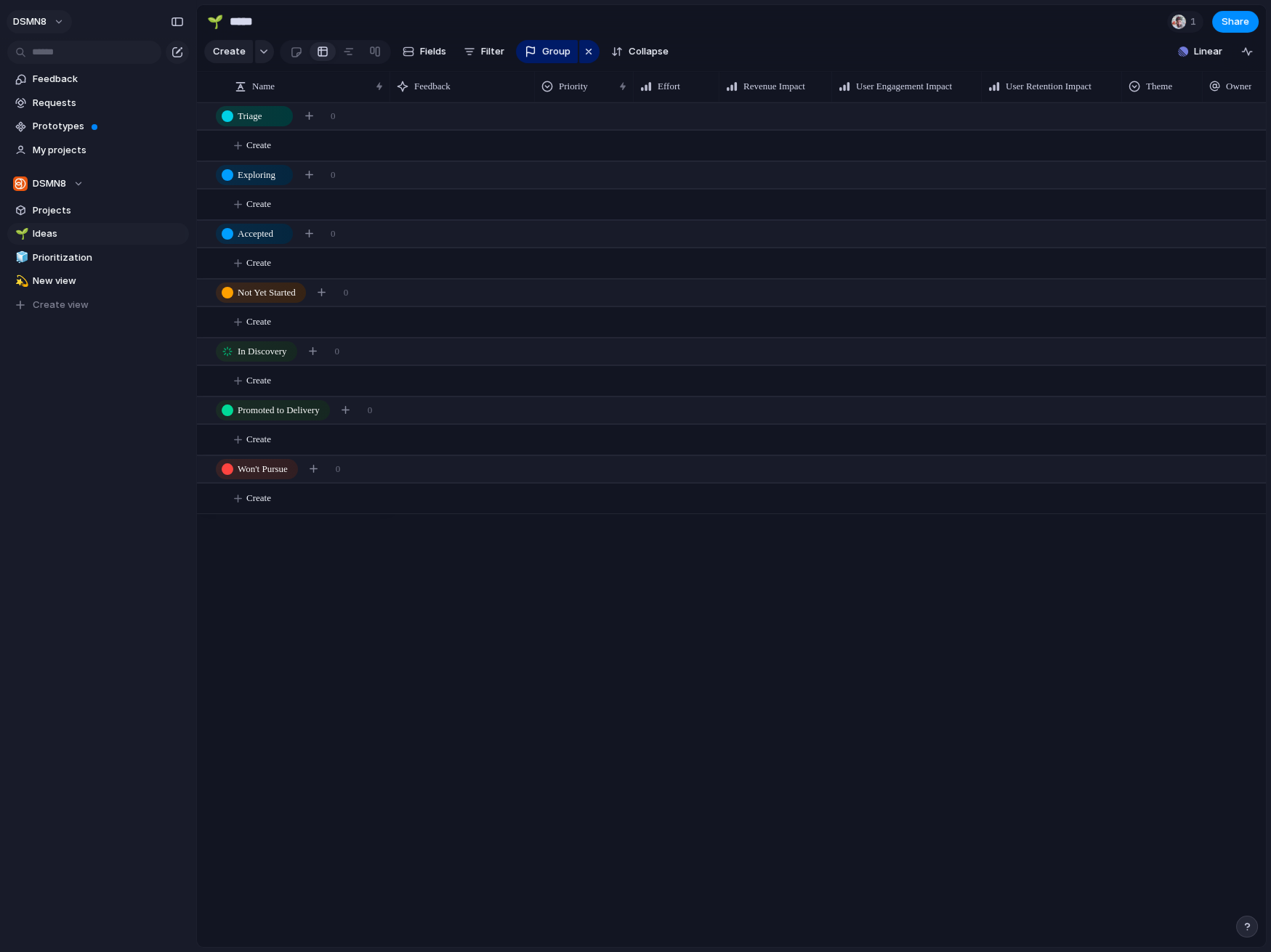
click at [59, 23] on button "DSMN8" at bounding box center [39, 21] width 65 height 23
click at [66, 57] on span "Settings" at bounding box center [53, 55] width 40 height 15
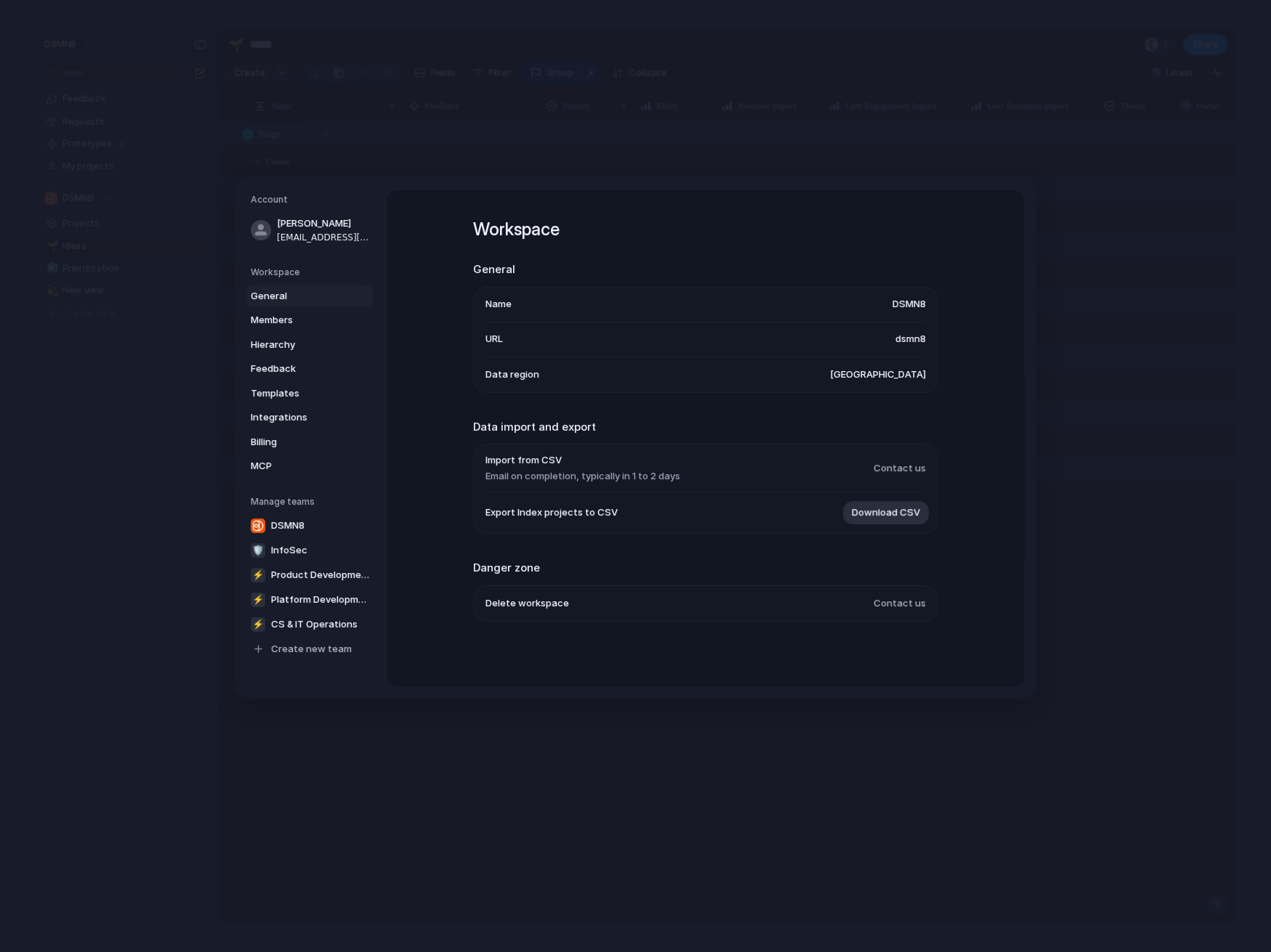
scroll to position [1, 0]
drag, startPoint x: 917, startPoint y: 374, endPoint x: 906, endPoint y: 374, distance: 11.0
click at [917, 374] on span "[GEOGRAPHIC_DATA]" at bounding box center [877, 374] width 96 height 15
click at [906, 374] on span "[GEOGRAPHIC_DATA]" at bounding box center [877, 374] width 96 height 15
click at [511, 371] on span "Data region" at bounding box center [512, 374] width 54 height 15
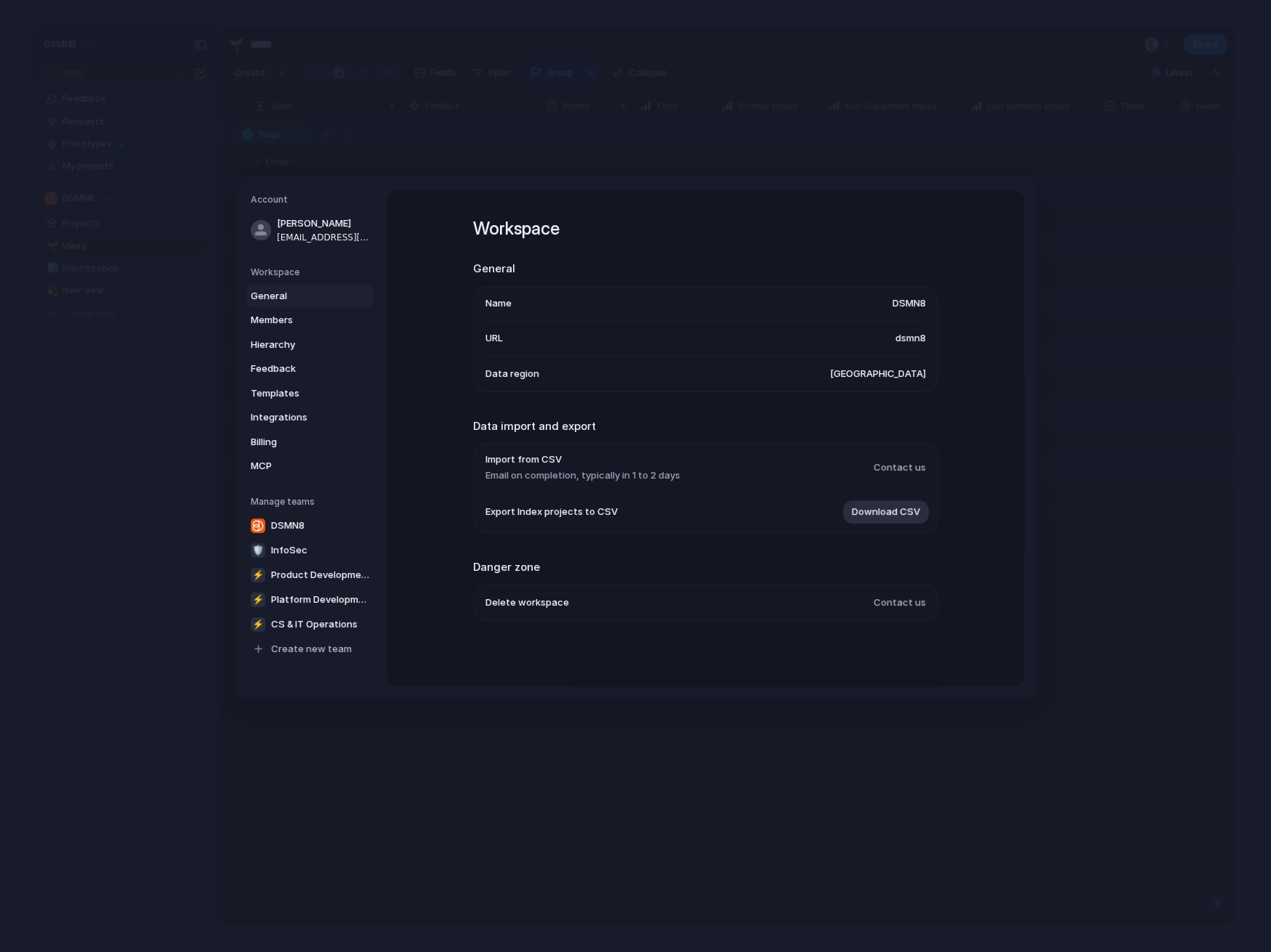
scroll to position [0, 0]
click at [273, 364] on span "Feedback" at bounding box center [297, 369] width 93 height 15
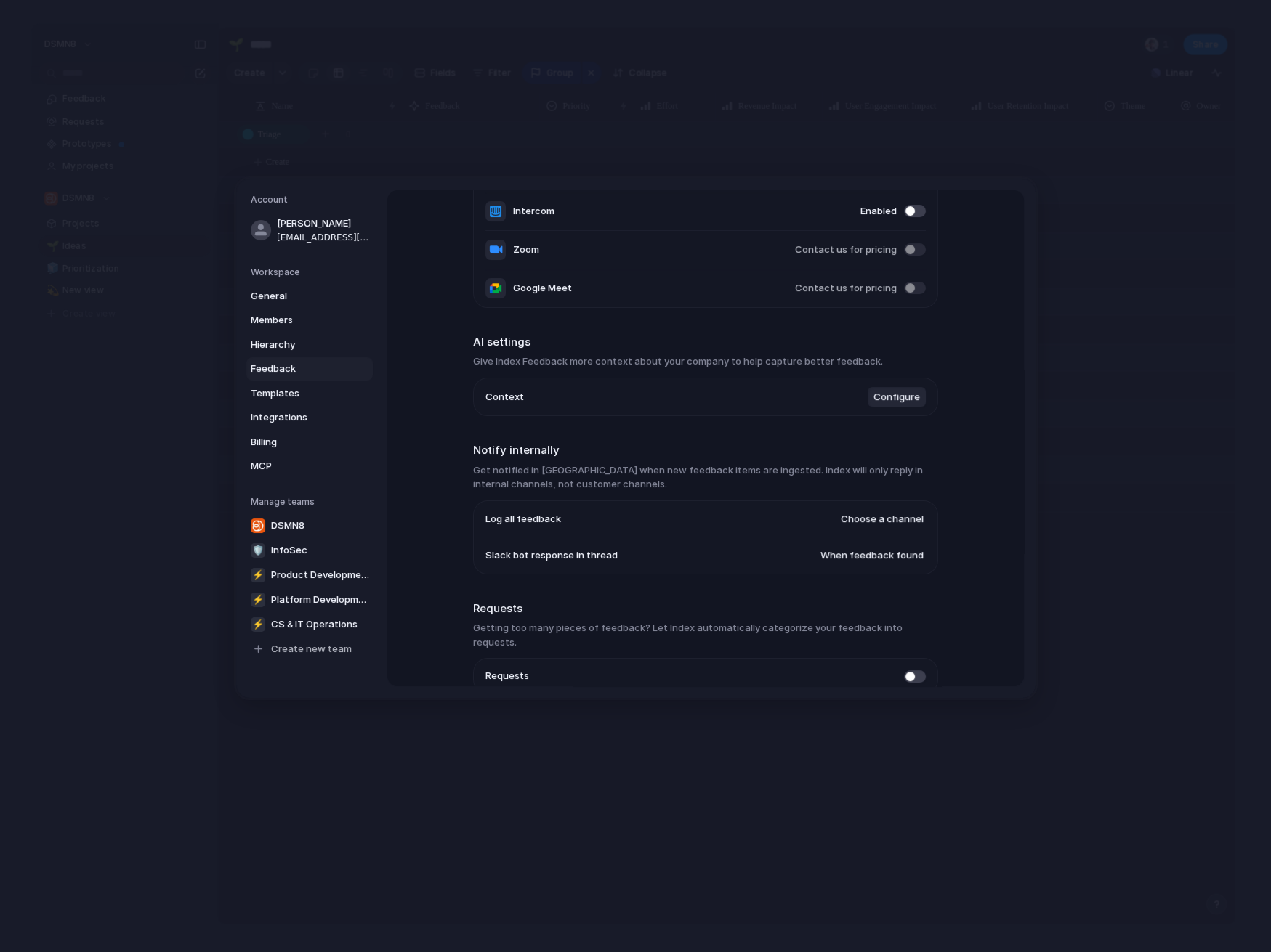
scroll to position [250, 0]
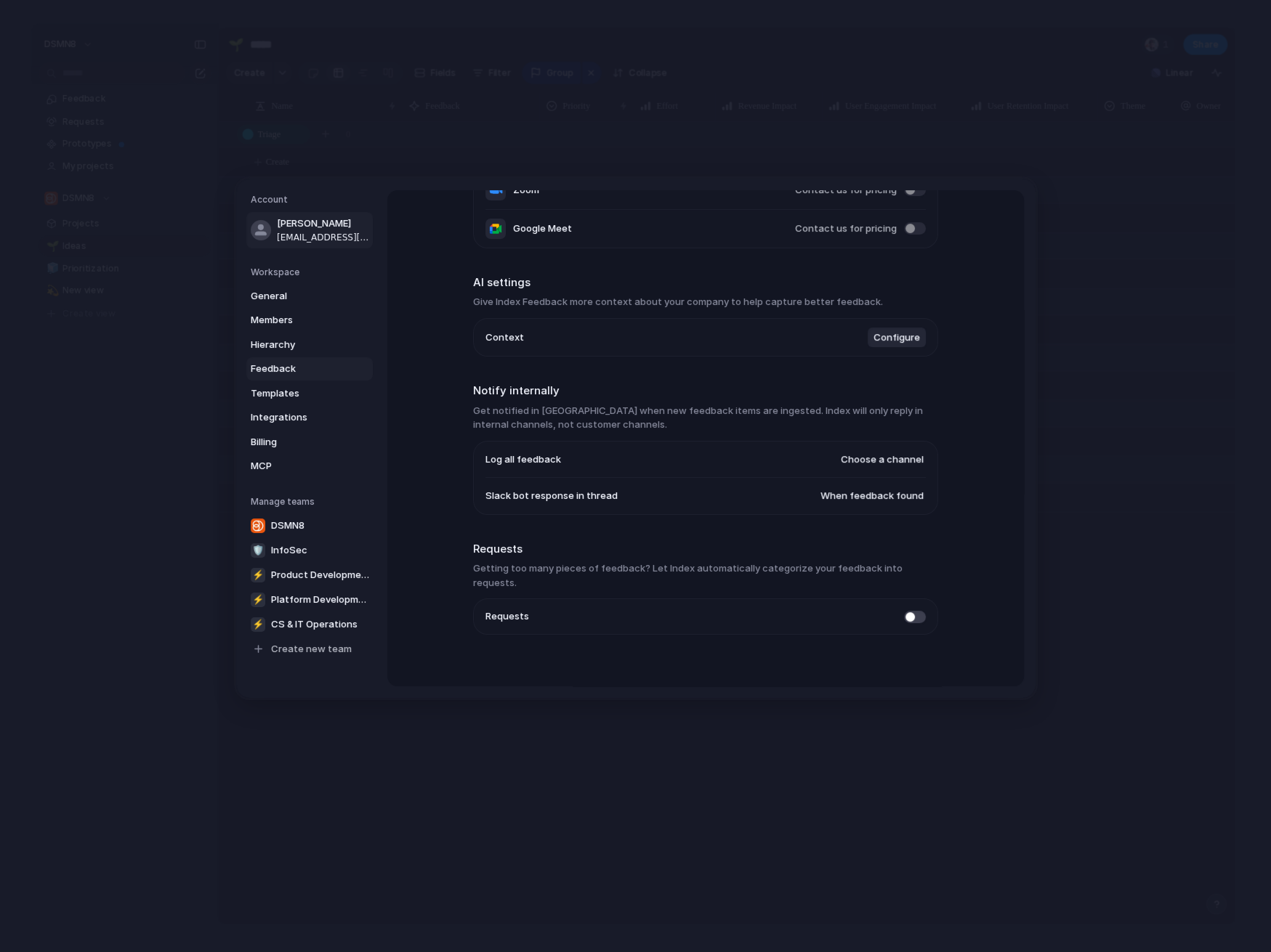
click at [298, 229] on span "[PERSON_NAME]" at bounding box center [323, 224] width 93 height 15
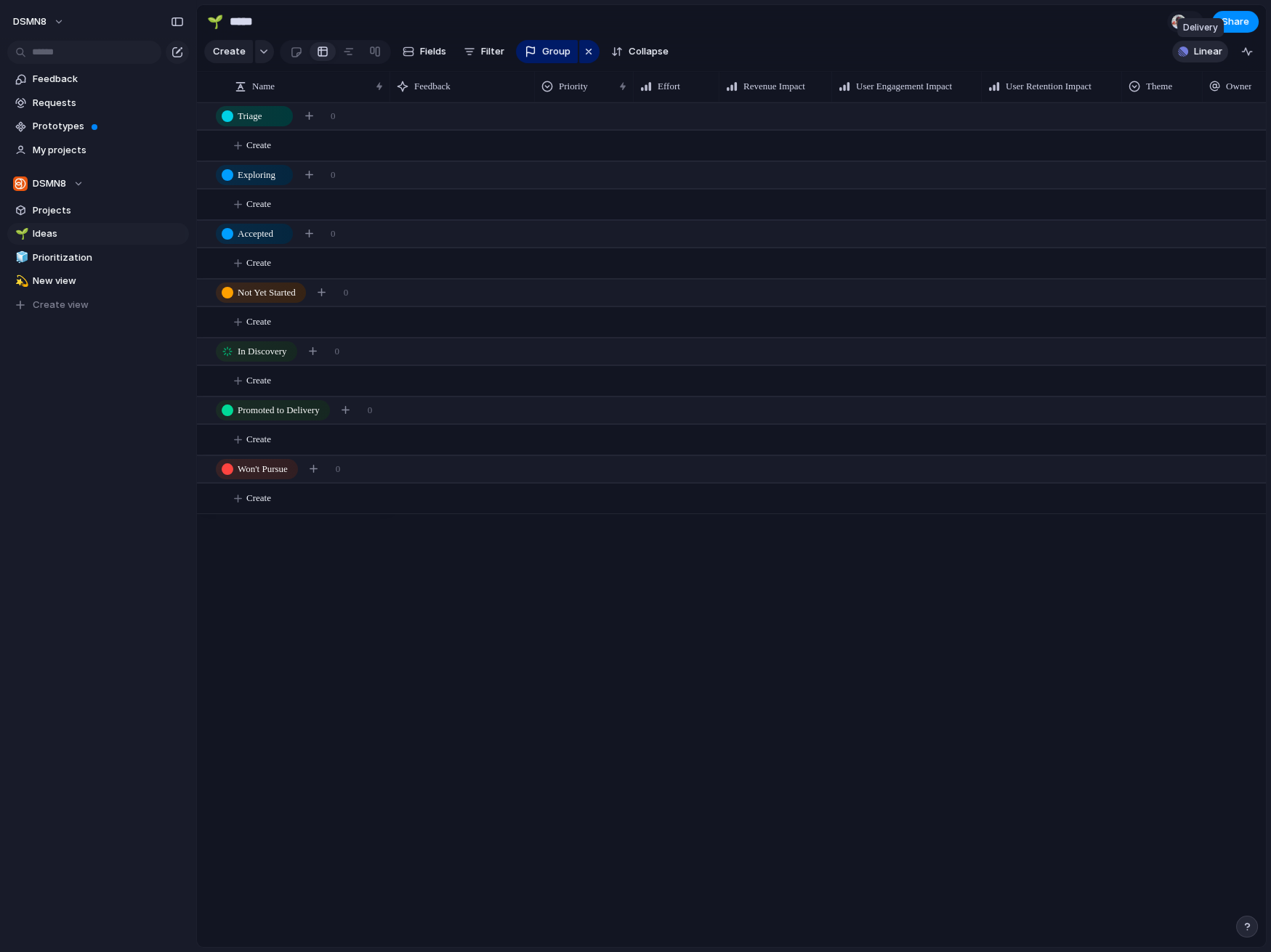
click at [1219, 47] on span "Linear" at bounding box center [1208, 52] width 28 height 15
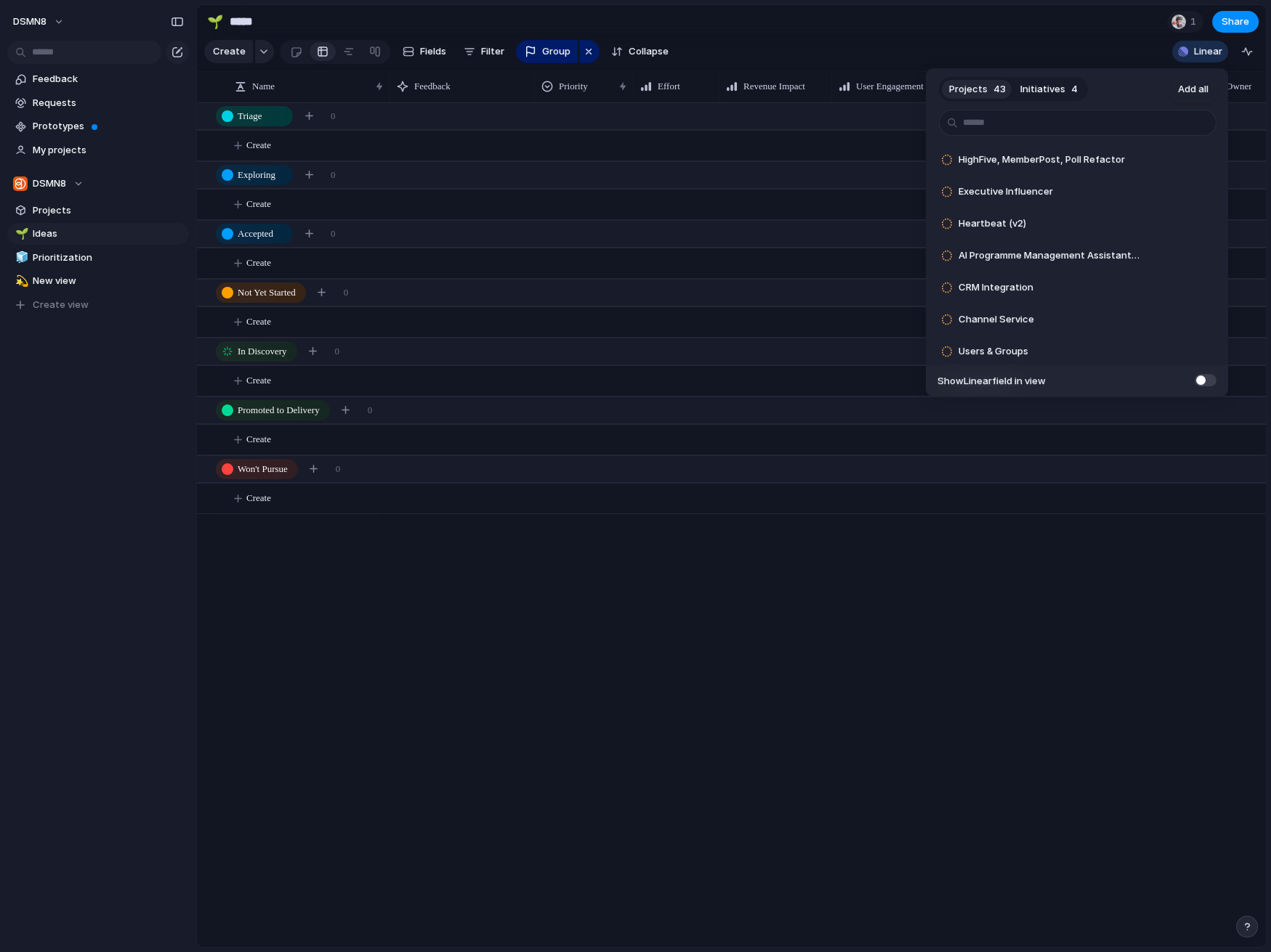
click at [1216, 47] on div "Projects 43 Initiatives 4 Add all HighFive, MemberPost, Poll Refactor Add Execu…" at bounding box center [636, 476] width 1271 height 952
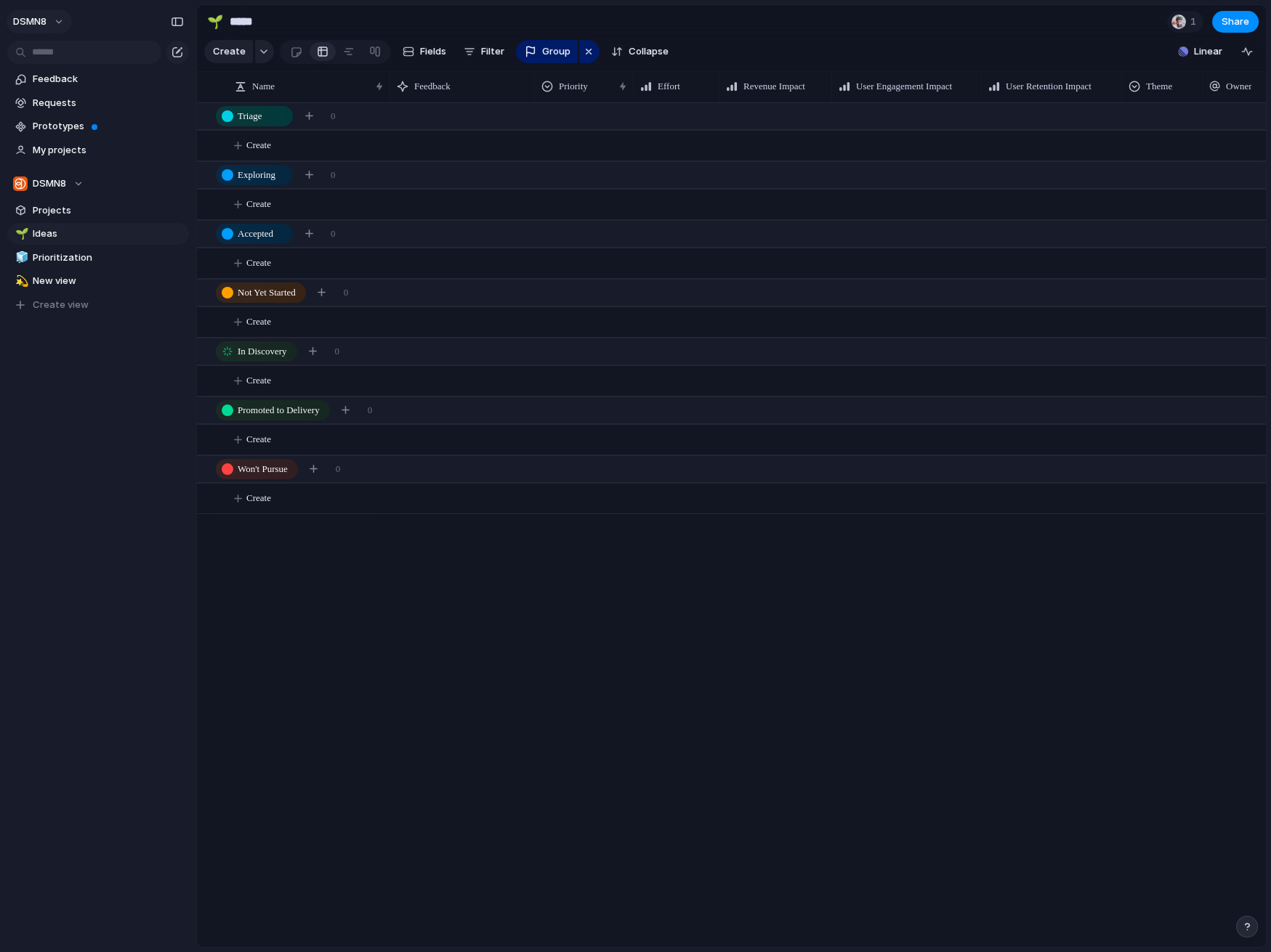
click at [63, 18] on button "DSMN8" at bounding box center [39, 21] width 65 height 23
